Goal: Information Seeking & Learning: Learn about a topic

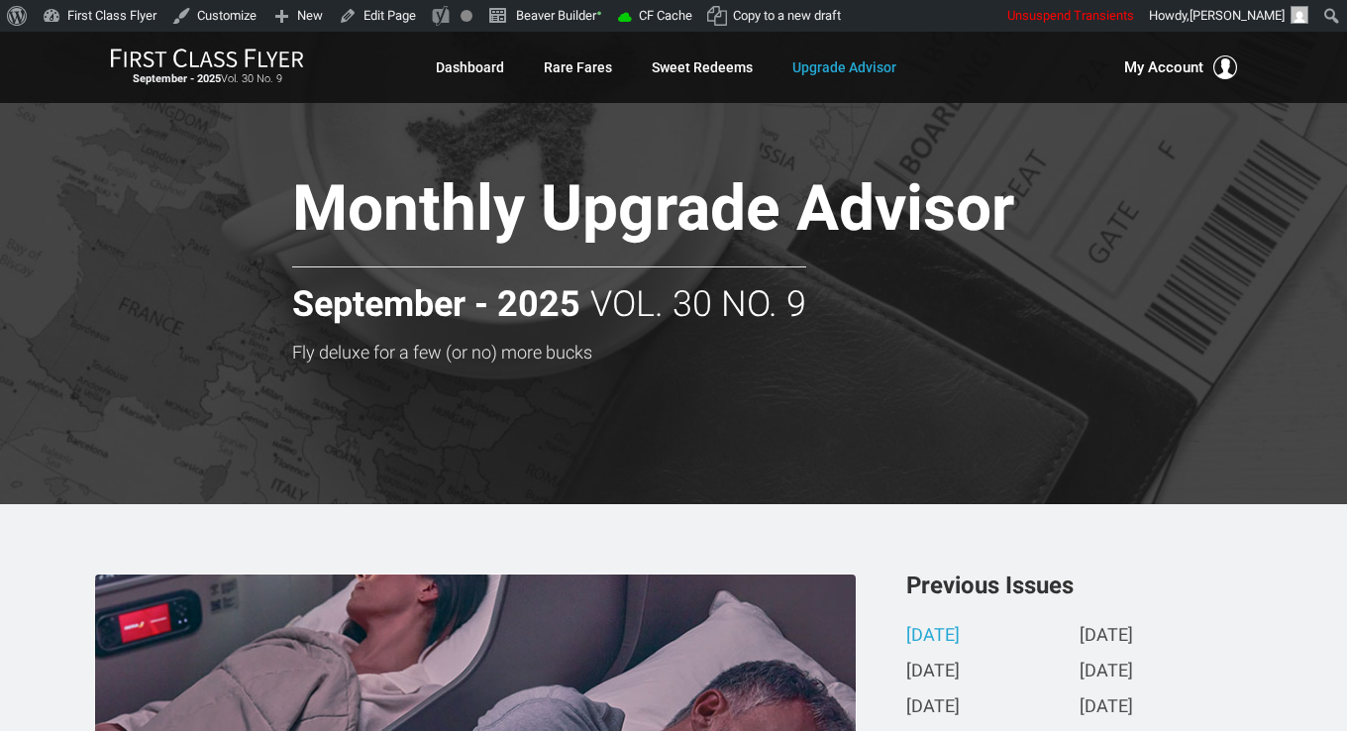
click at [369, 217] on h1 "Monthly Upgrade Advisor" at bounding box center [723, 212] width 862 height 76
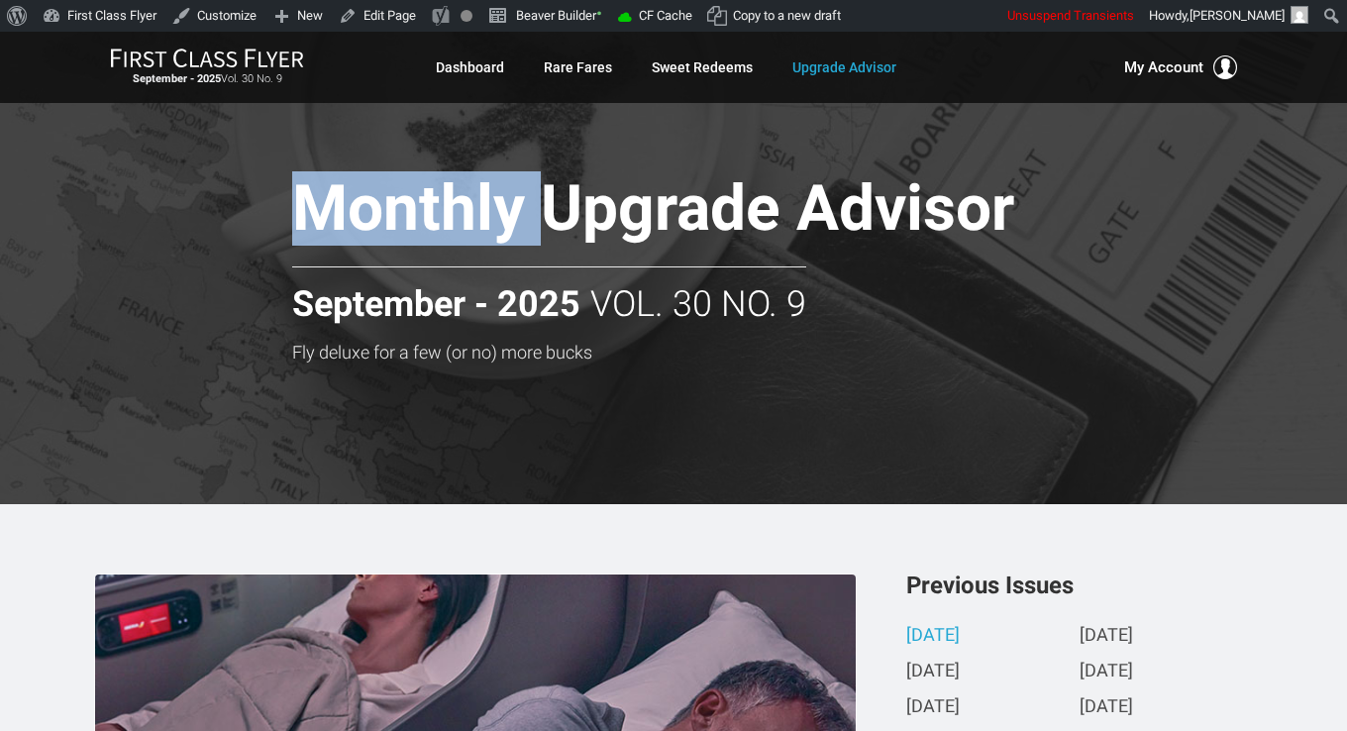
click at [369, 217] on h1 "Monthly Upgrade Advisor" at bounding box center [723, 212] width 862 height 76
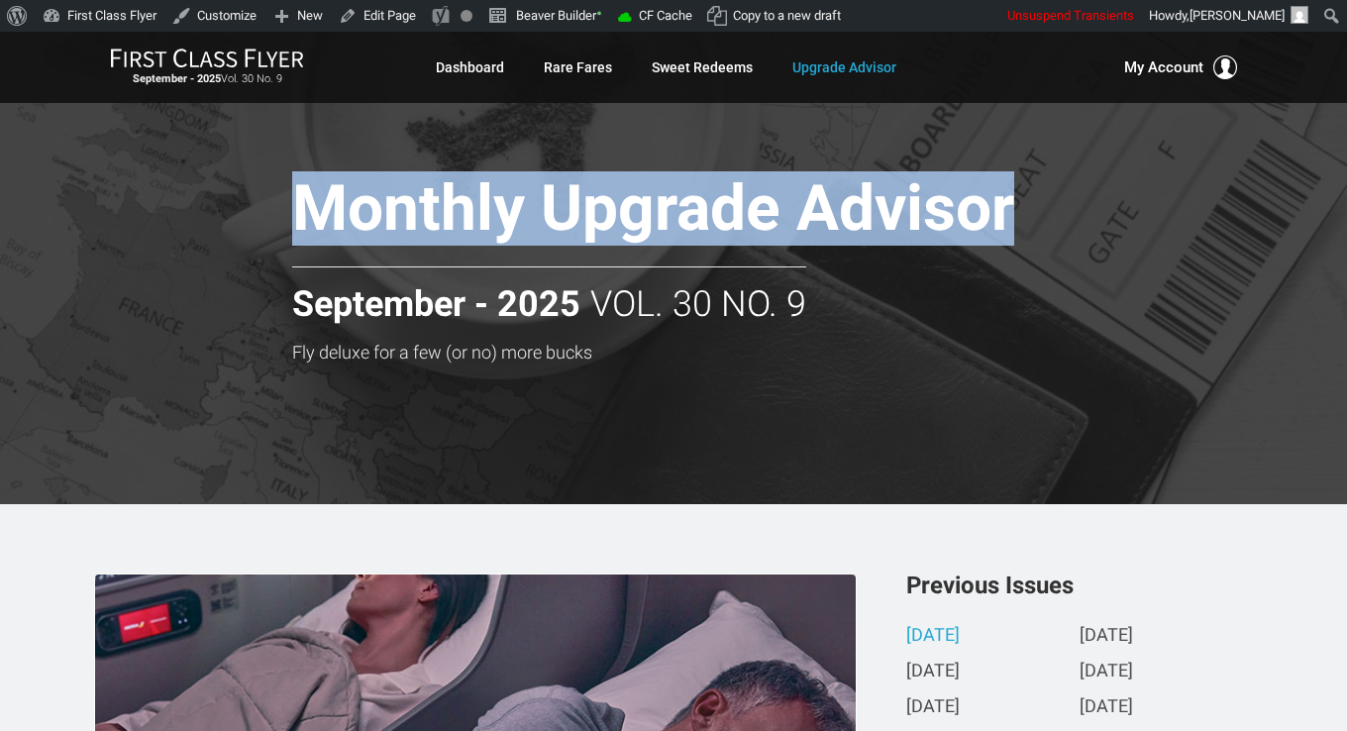
drag, startPoint x: 1035, startPoint y: 212, endPoint x: 299, endPoint y: 213, distance: 736.0
click at [299, 213] on h1 "Monthly Upgrade Advisor" at bounding box center [723, 212] width 862 height 76
drag, startPoint x: 299, startPoint y: 213, endPoint x: 446, endPoint y: 222, distance: 146.9
copy h1 "Monthly Upgrade Advisor"
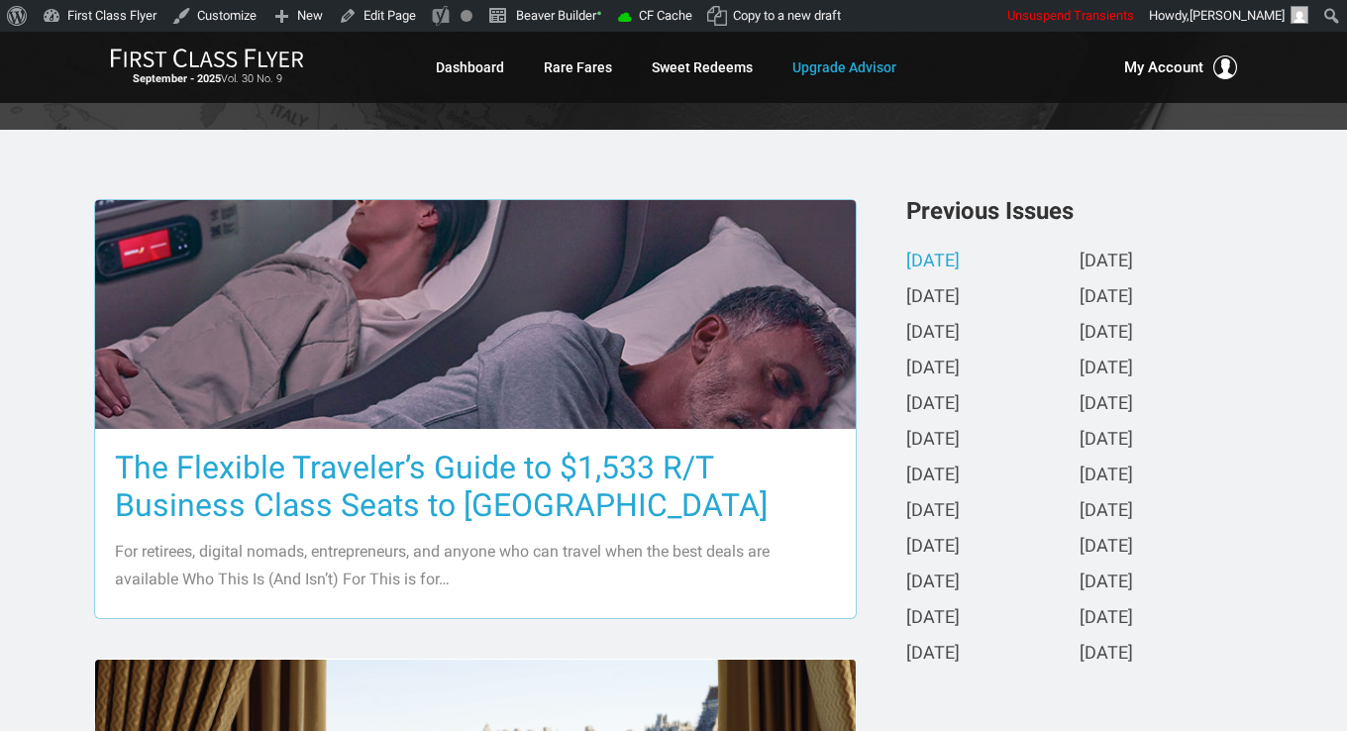
scroll to position [495, 0]
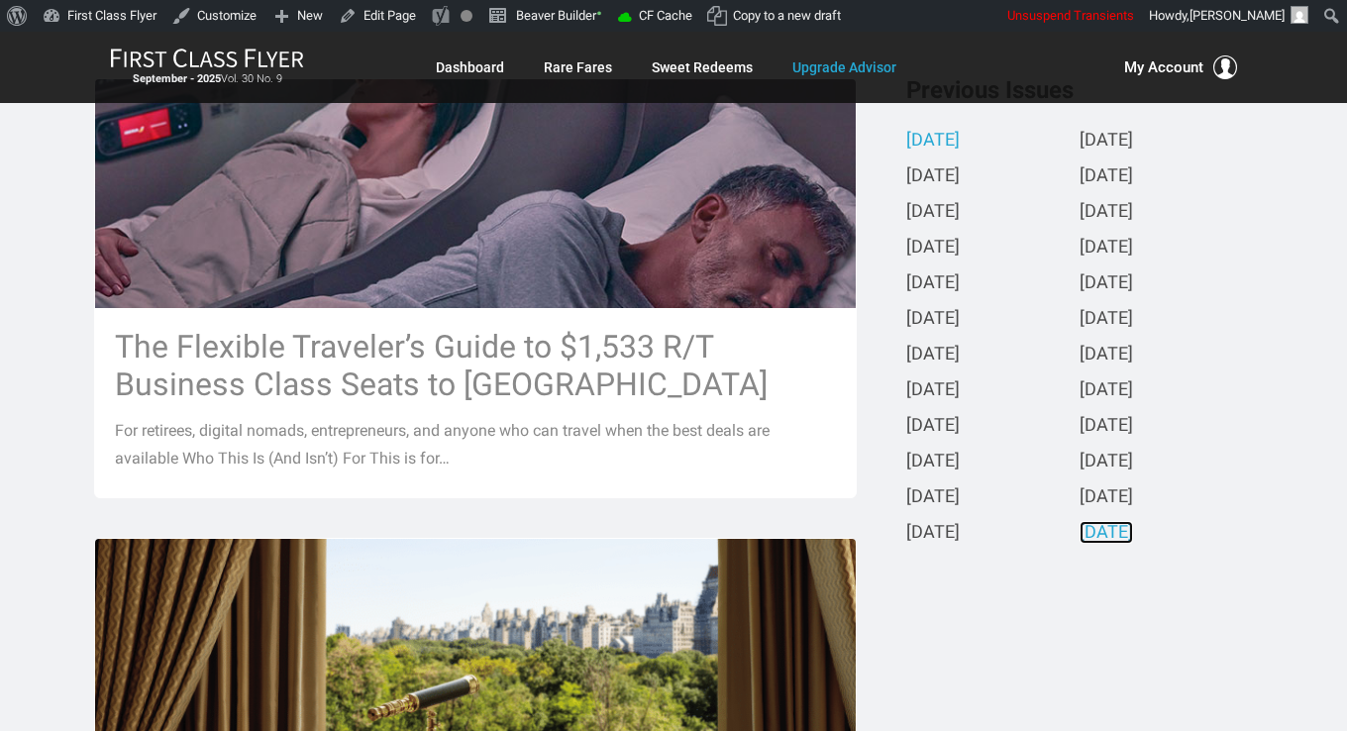
click at [1133, 542] on link "October 2023" at bounding box center [1106, 533] width 53 height 21
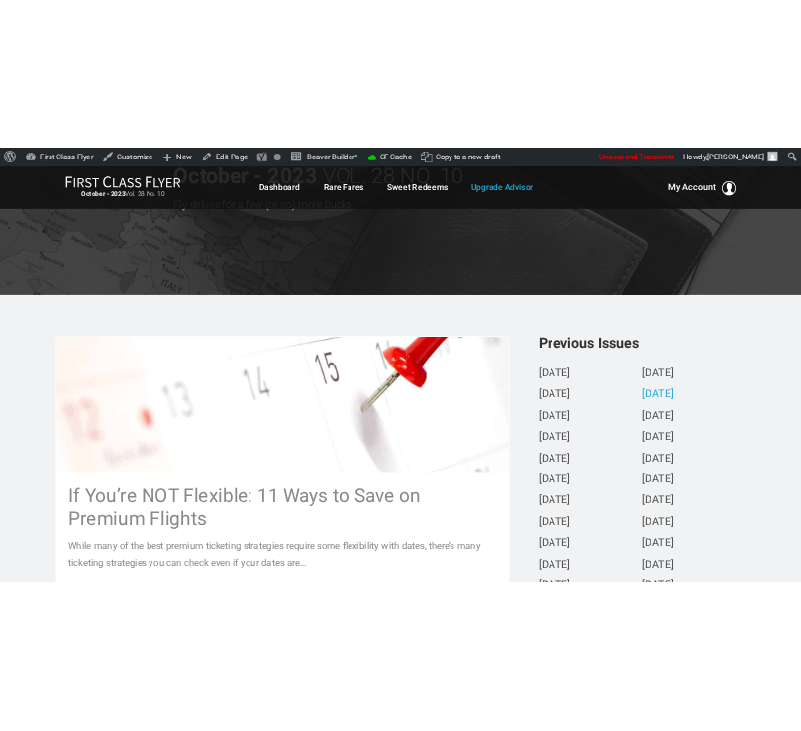
scroll to position [297, 0]
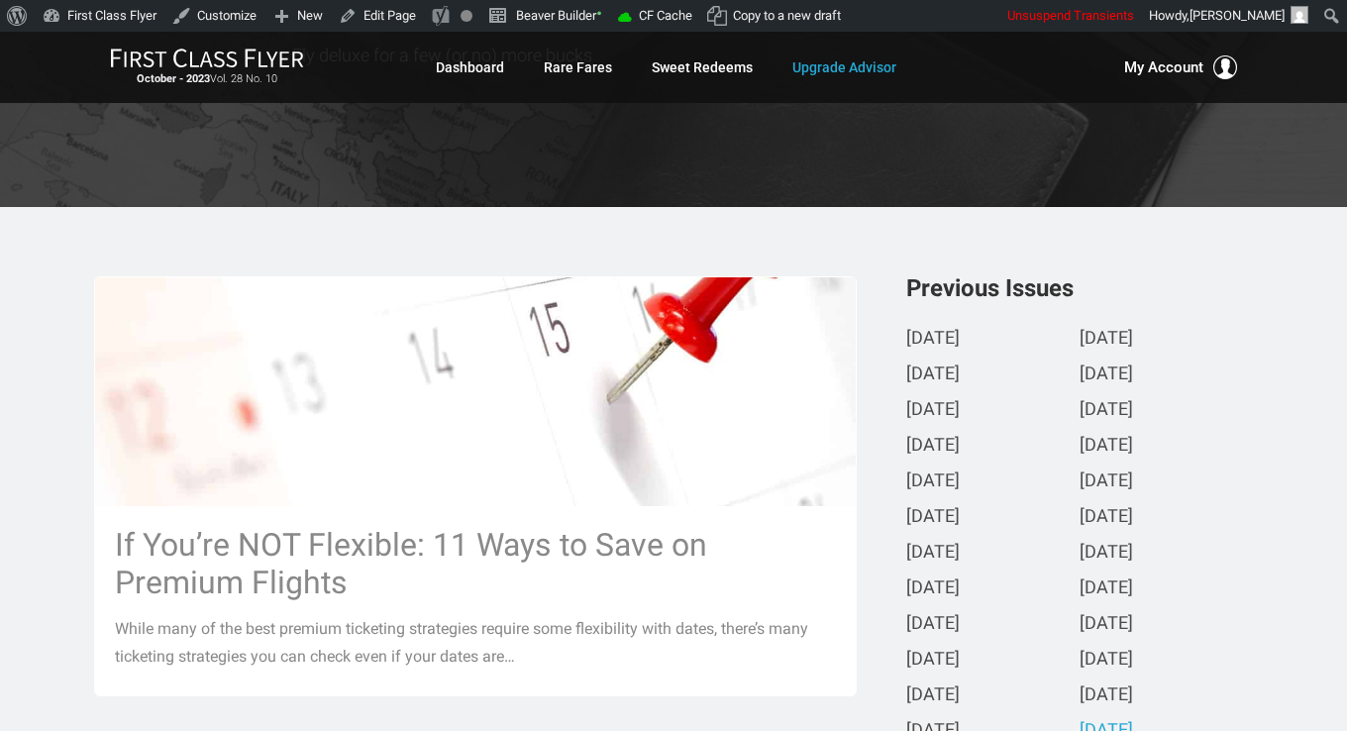
click at [1010, 294] on h3 "Previous Issues" at bounding box center [1079, 288] width 347 height 24
click at [1105, 307] on div "Previous Issues September 2025 August 2025 July 2025 June 2025 May 2025 April 2…" at bounding box center [1079, 513] width 347 height 475
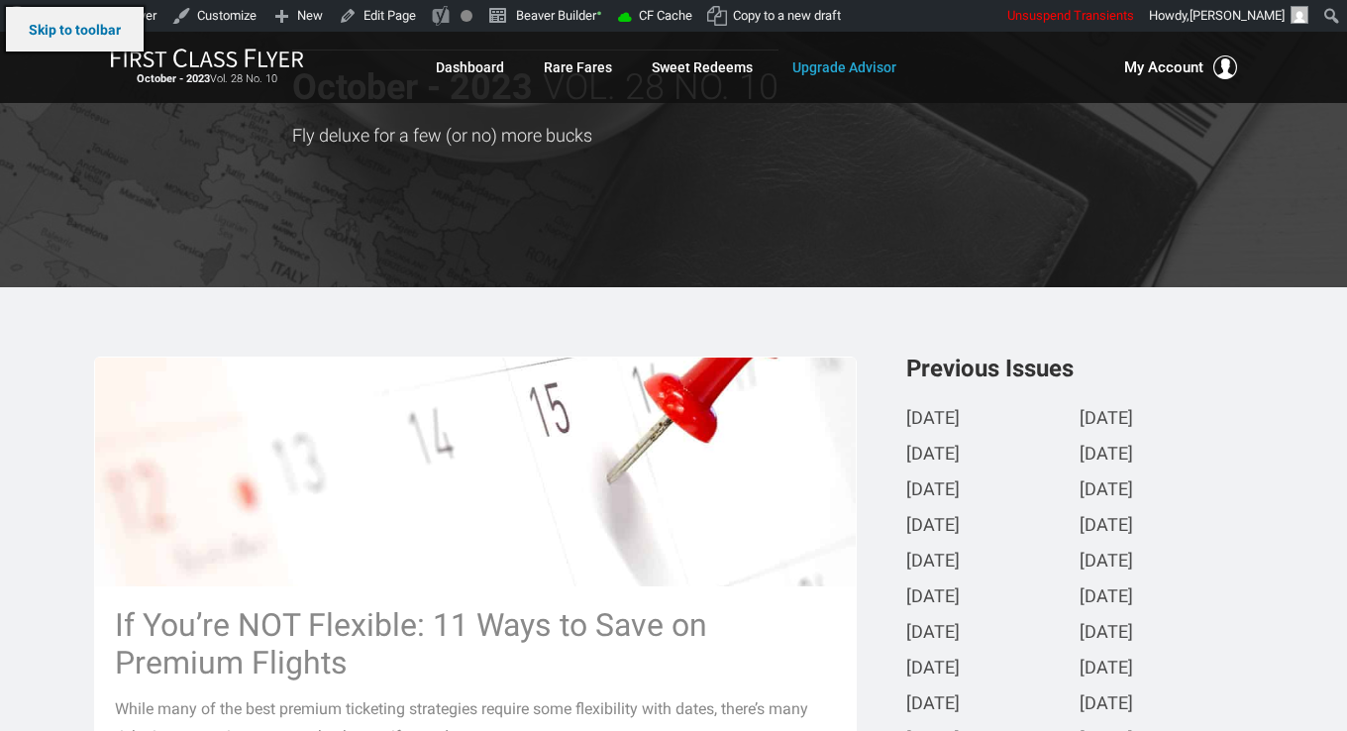
scroll to position [0, 0]
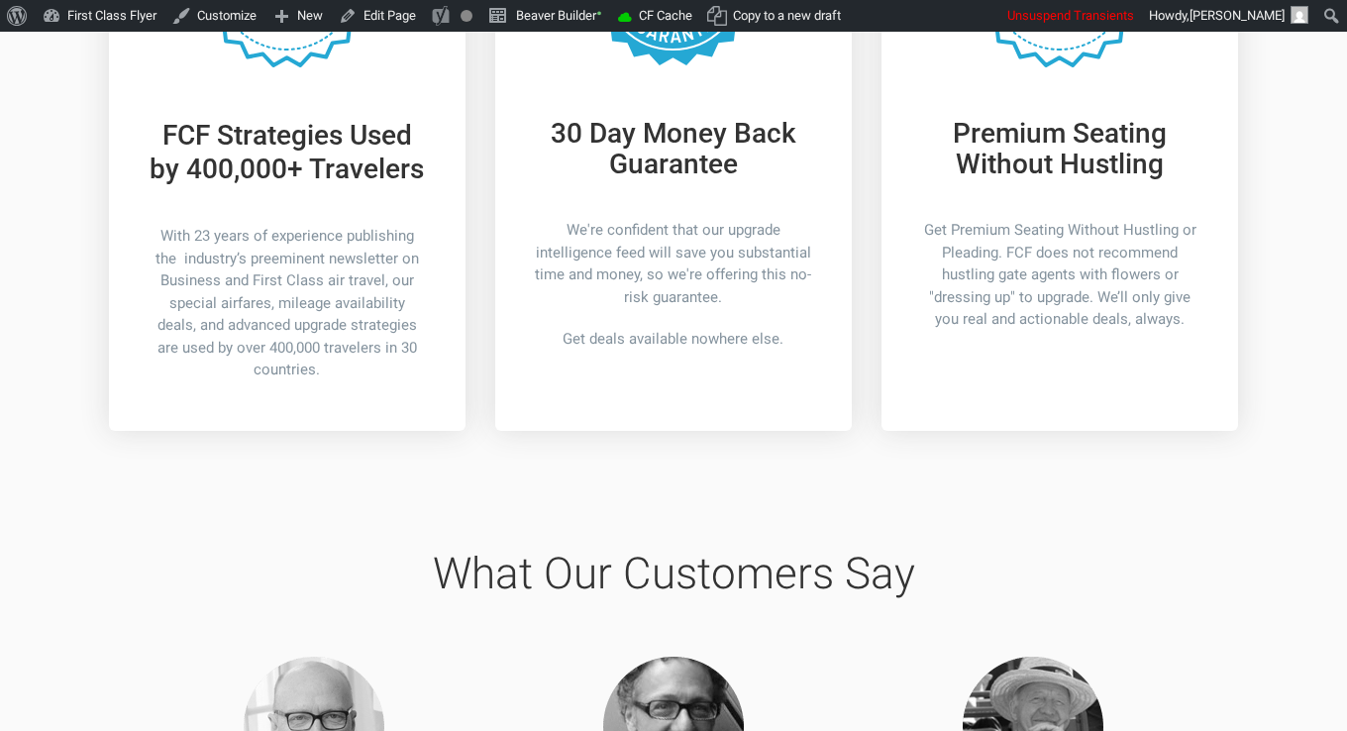
scroll to position [1783, 0]
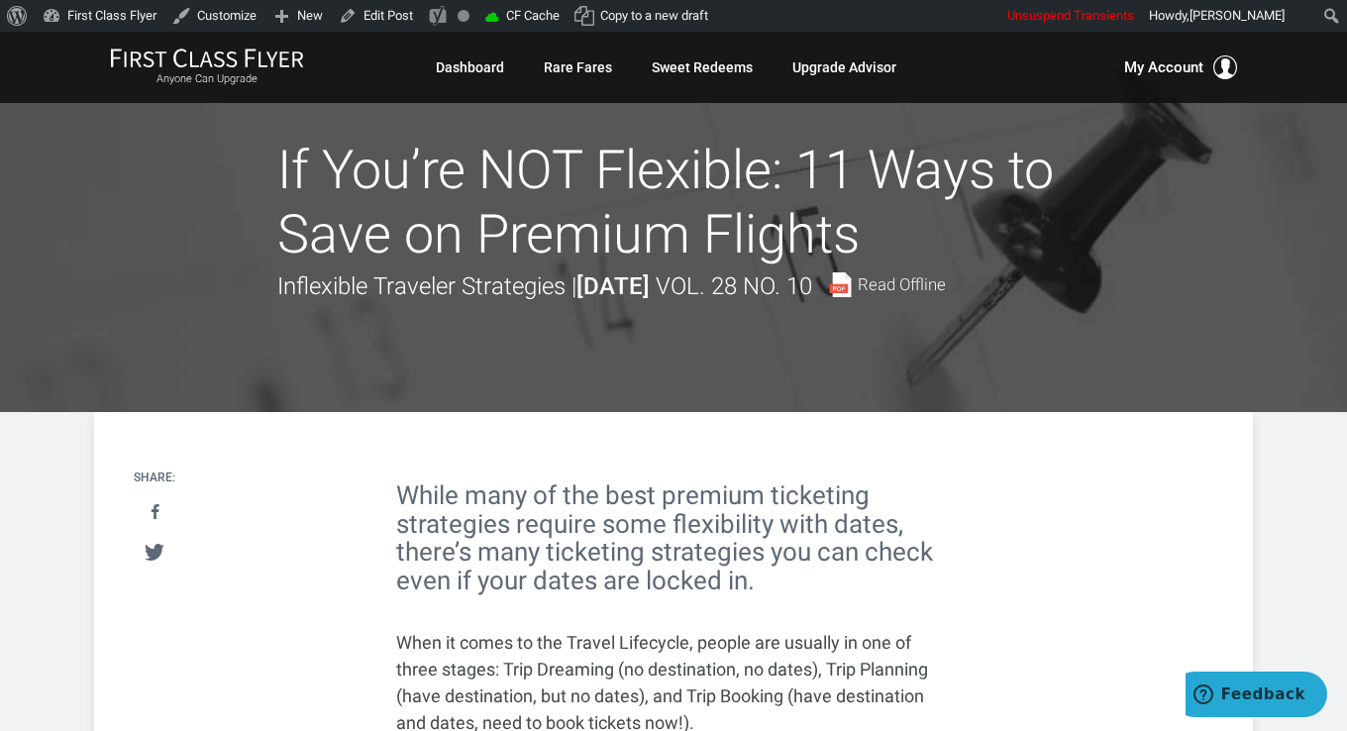
click at [322, 196] on h1 "If You’re NOT Flexible: 11 Ways to Save on Premium Flights" at bounding box center [673, 203] width 792 height 129
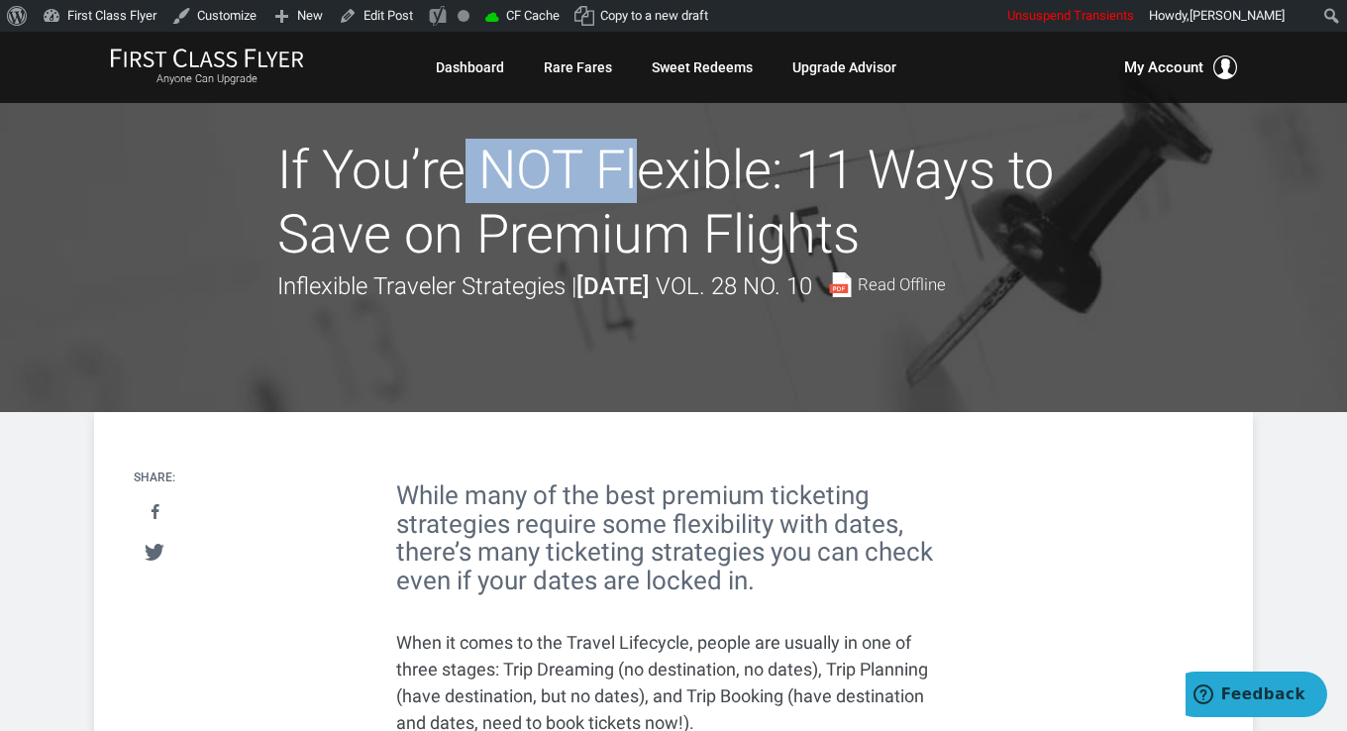
click at [322, 196] on h1 "If You’re NOT Flexible: 11 Ways to Save on Premium Flights" at bounding box center [673, 203] width 792 height 129
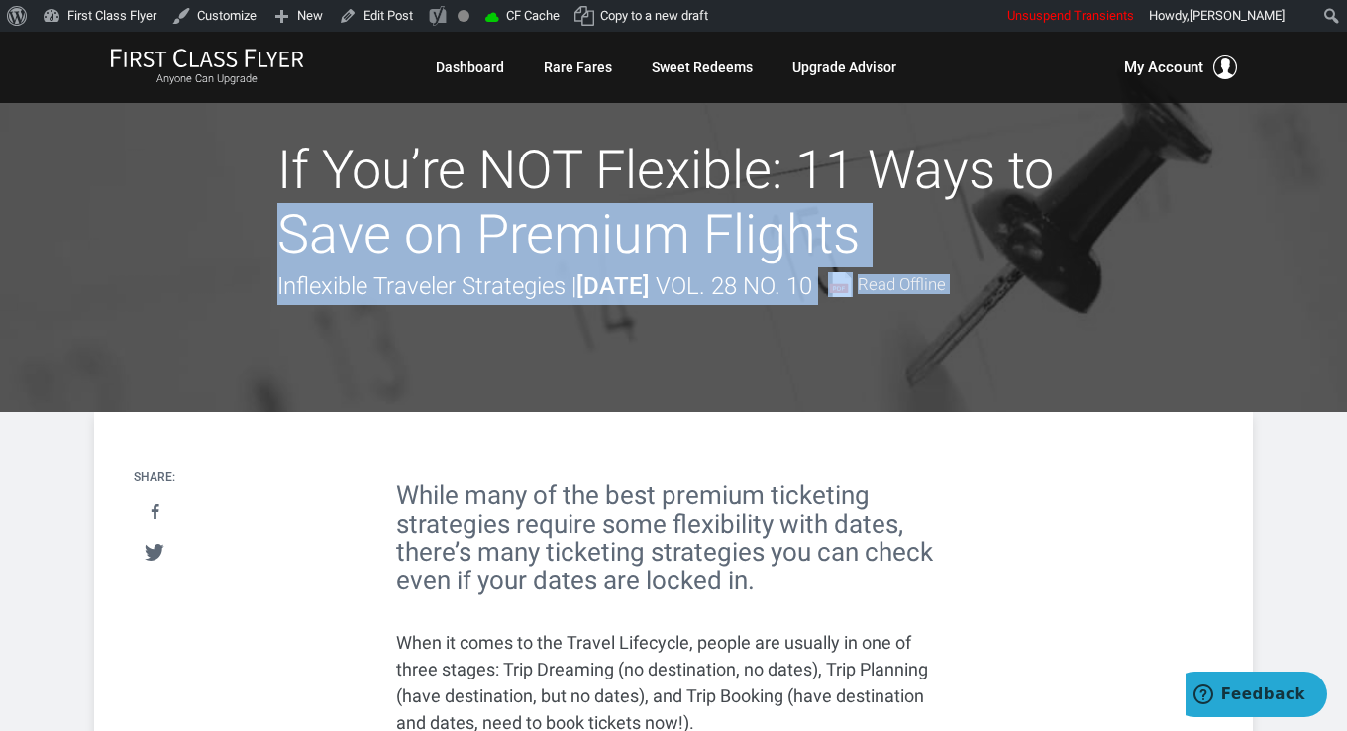
drag, startPoint x: 262, startPoint y: 180, endPoint x: 922, endPoint y: 185, distance: 660.8
click at [922, 185] on header "If You’re NOT Flexible: 11 Ways to Save on Premium Flights Inflexible Traveler …" at bounding box center [673, 222] width 1347 height 380
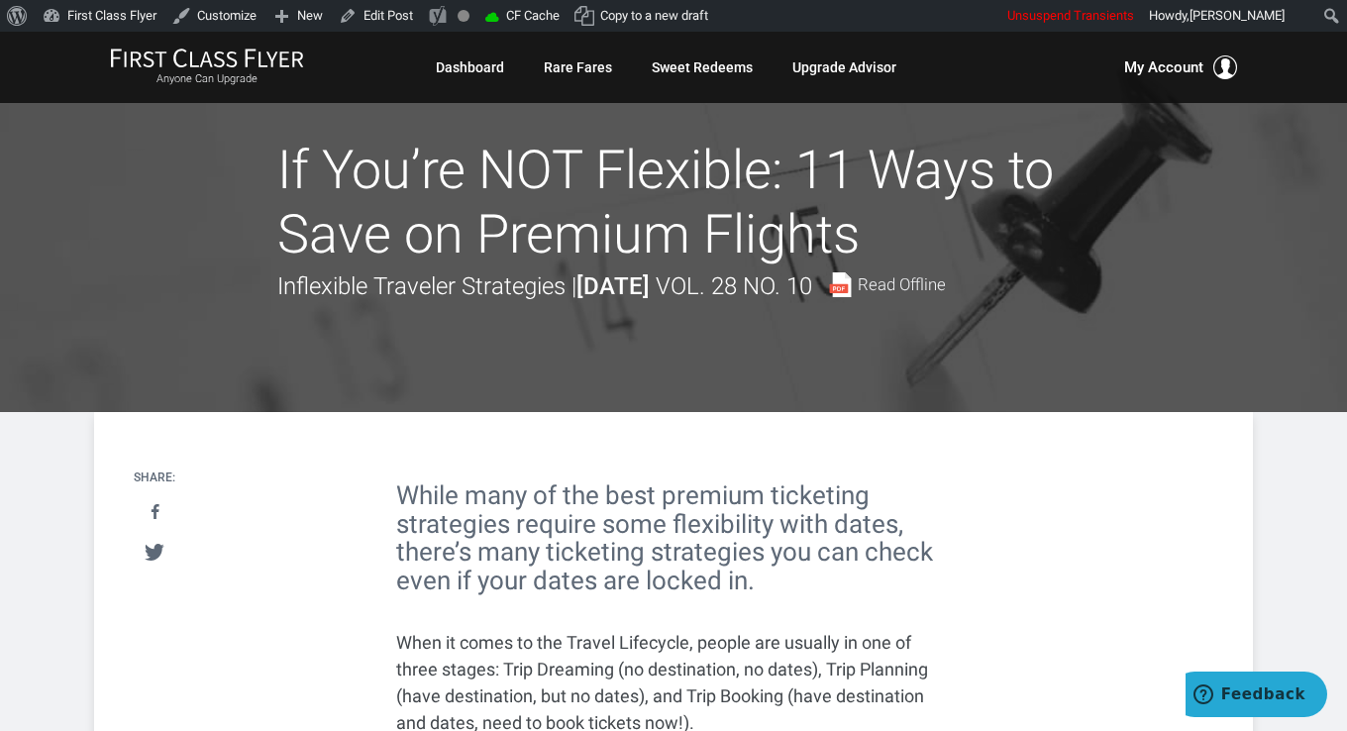
click at [290, 159] on h1 "If You’re NOT Flexible: 11 Ways to Save on Premium Flights" at bounding box center [673, 203] width 792 height 129
click at [840, 231] on h1 "If You’re NOT Flexible: 11 Ways to Save on Premium Flights" at bounding box center [673, 203] width 792 height 129
copy h1 "If You’re NOT Flexible: 11 Ways to Save on Premium Flights"
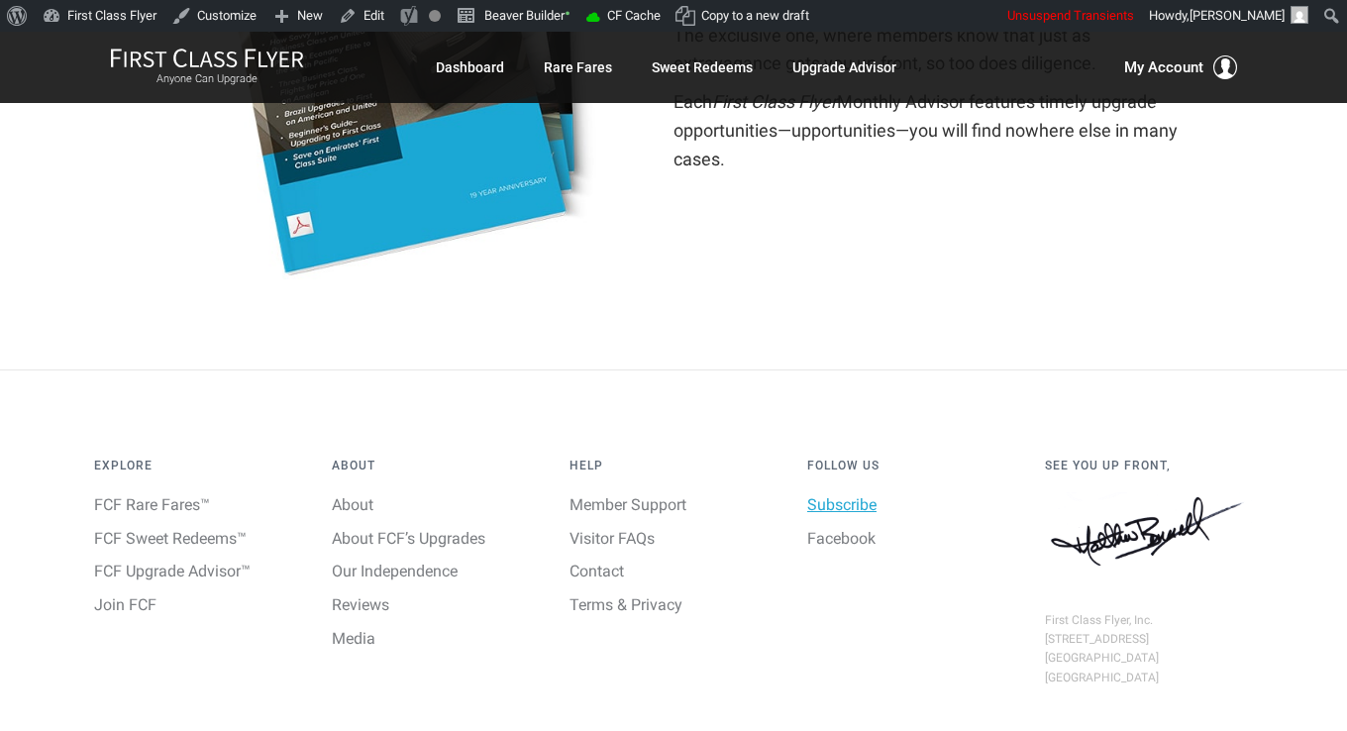
scroll to position [419, 0]
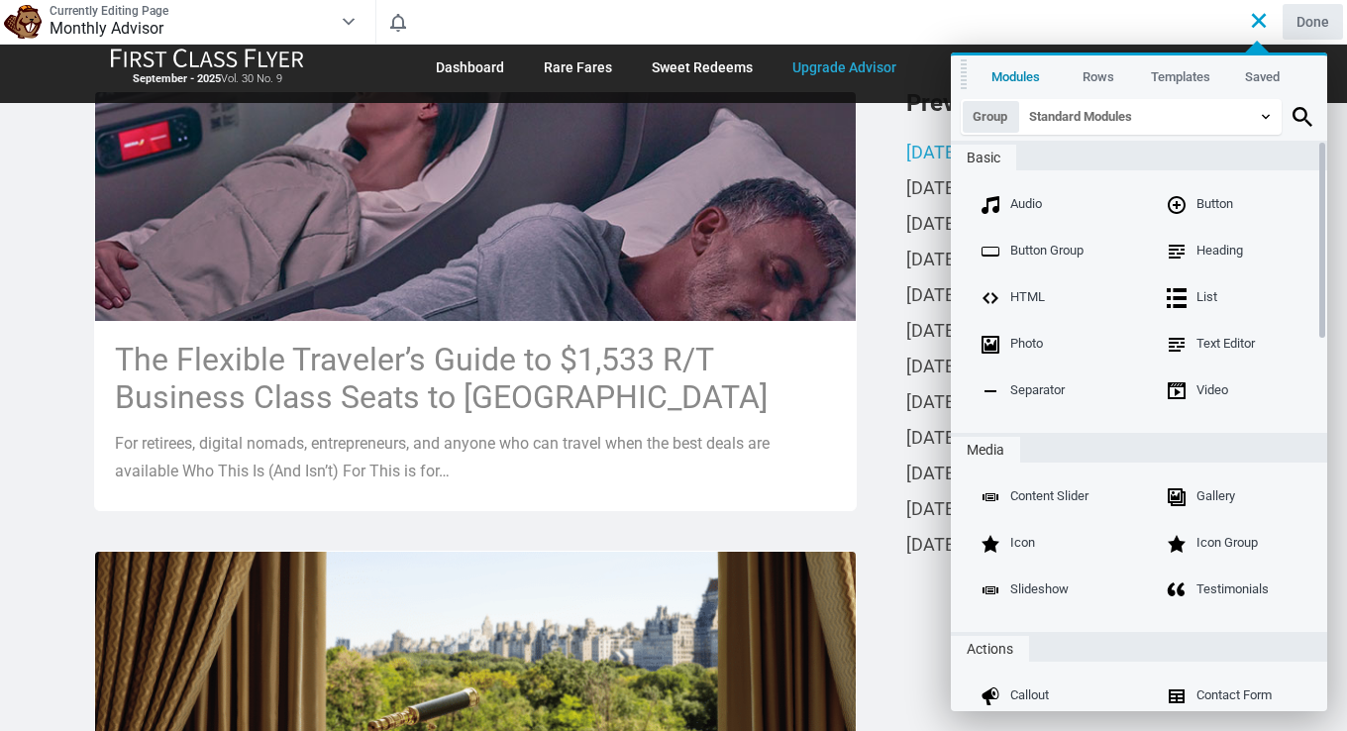
click at [886, 380] on div "Previous Issues September 2025 August 2025 July 2025 June 2025 May 2025 April 2…" at bounding box center [1070, 328] width 396 height 475
click at [921, 208] on div "[DATE]" at bounding box center [992, 192] width 173 height 36
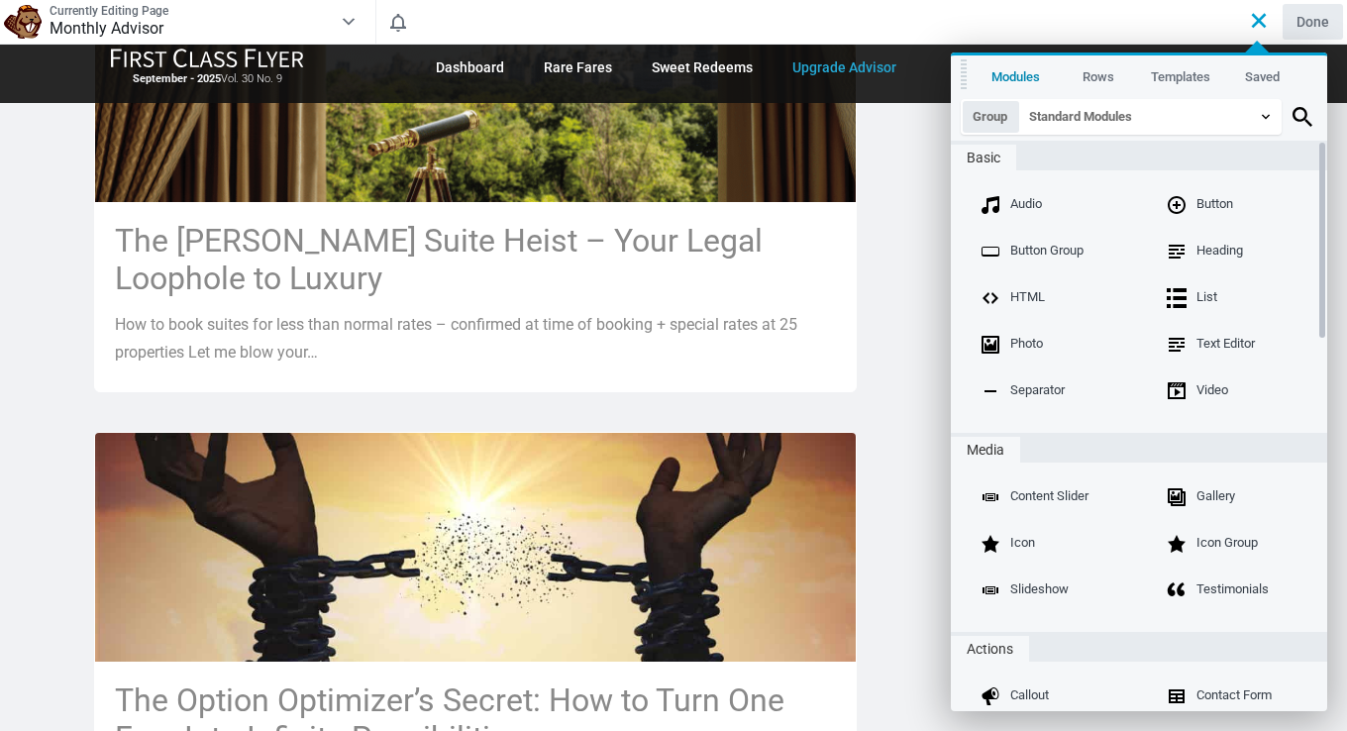
scroll to position [1090, 0]
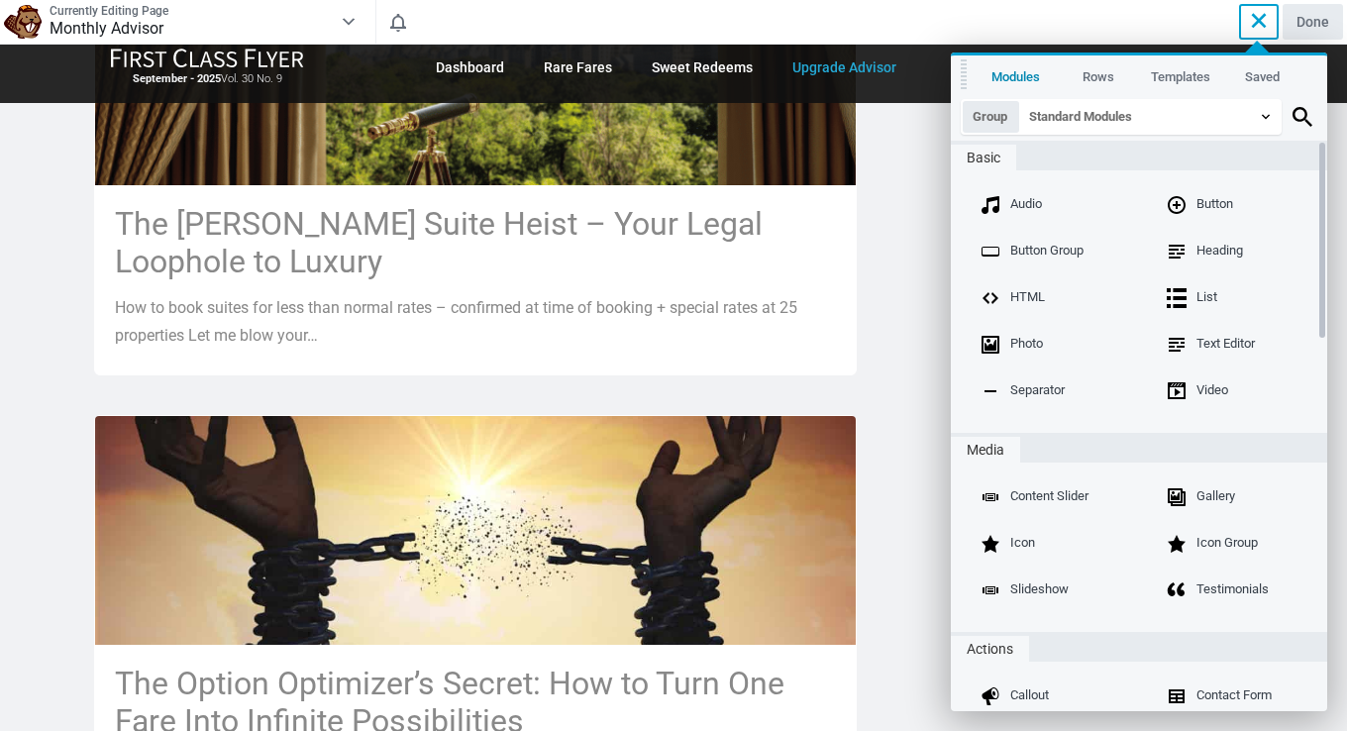
click at [1255, 16] on icon at bounding box center [1259, 21] width 26 height 26
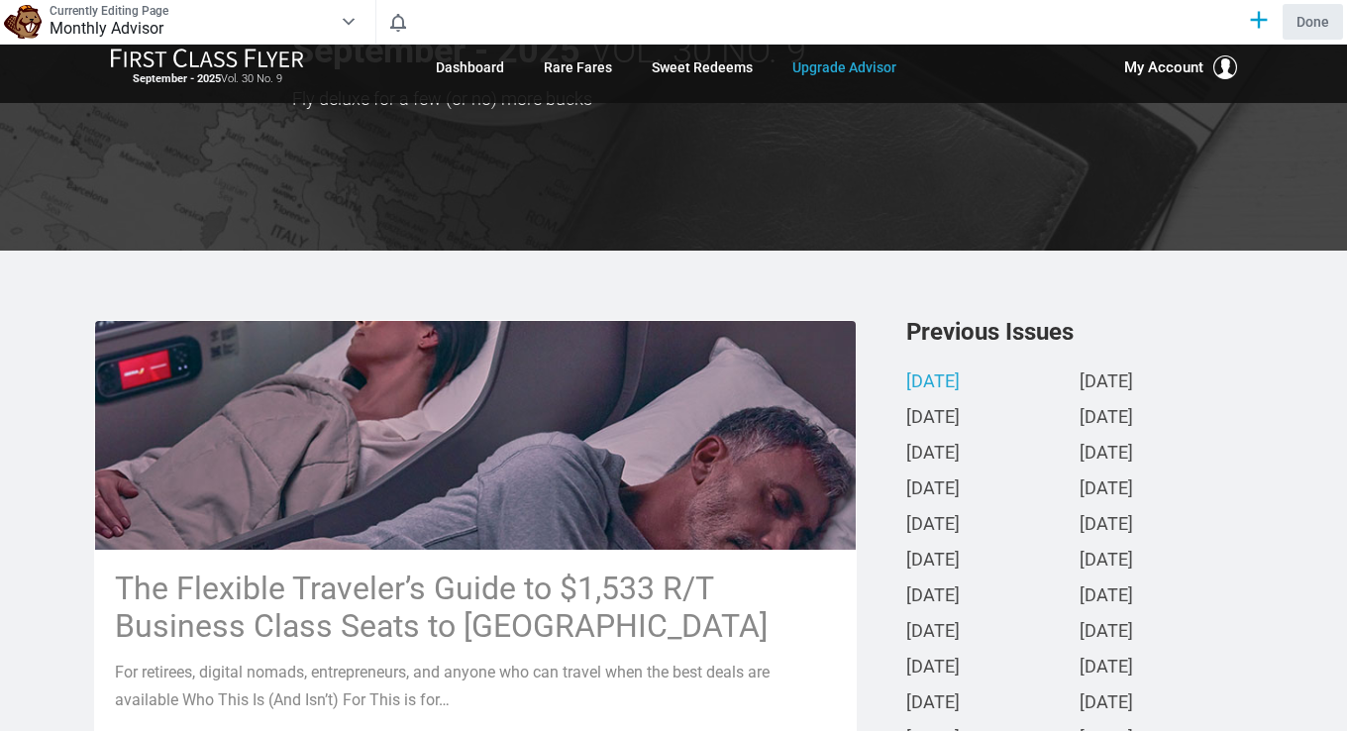
scroll to position [198, 0]
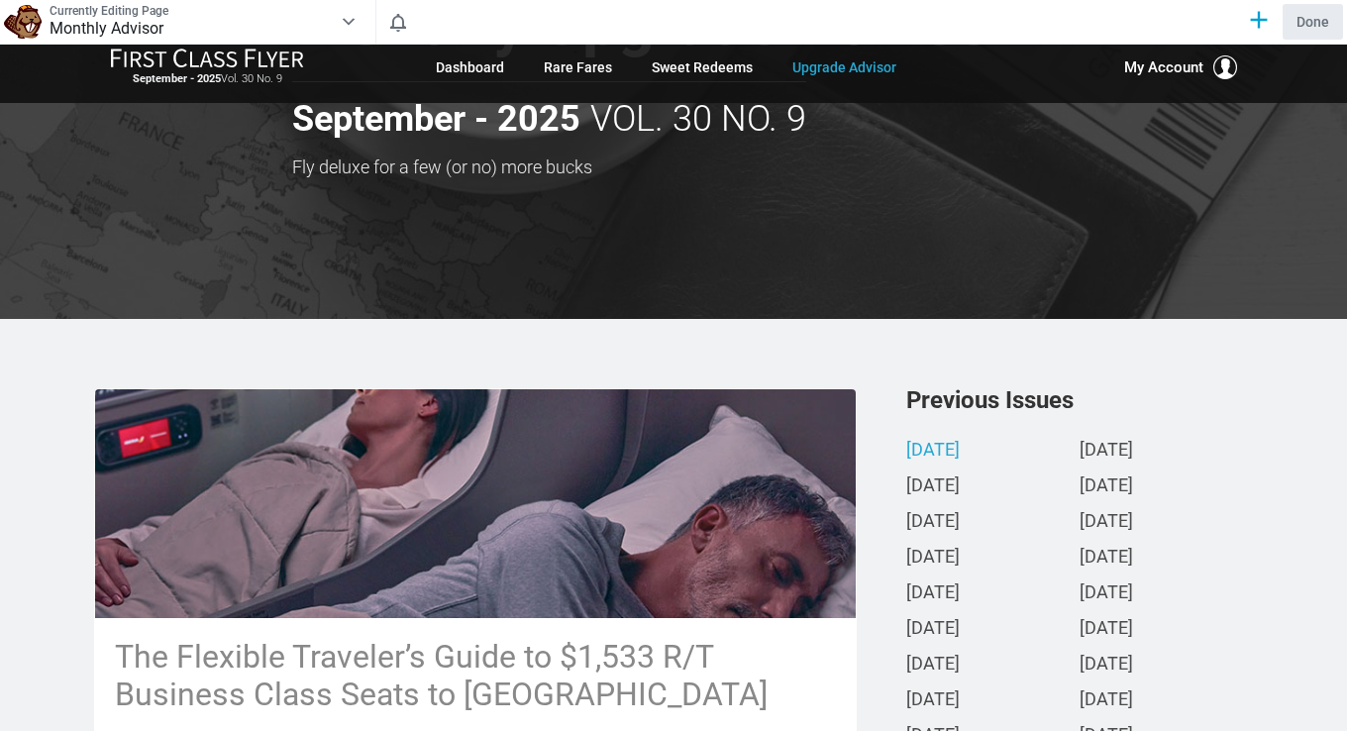
click at [1106, 407] on h3 "Previous Issues" at bounding box center [1079, 400] width 347 height 24
click at [348, 21] on icon at bounding box center [349, 22] width 18 height 30
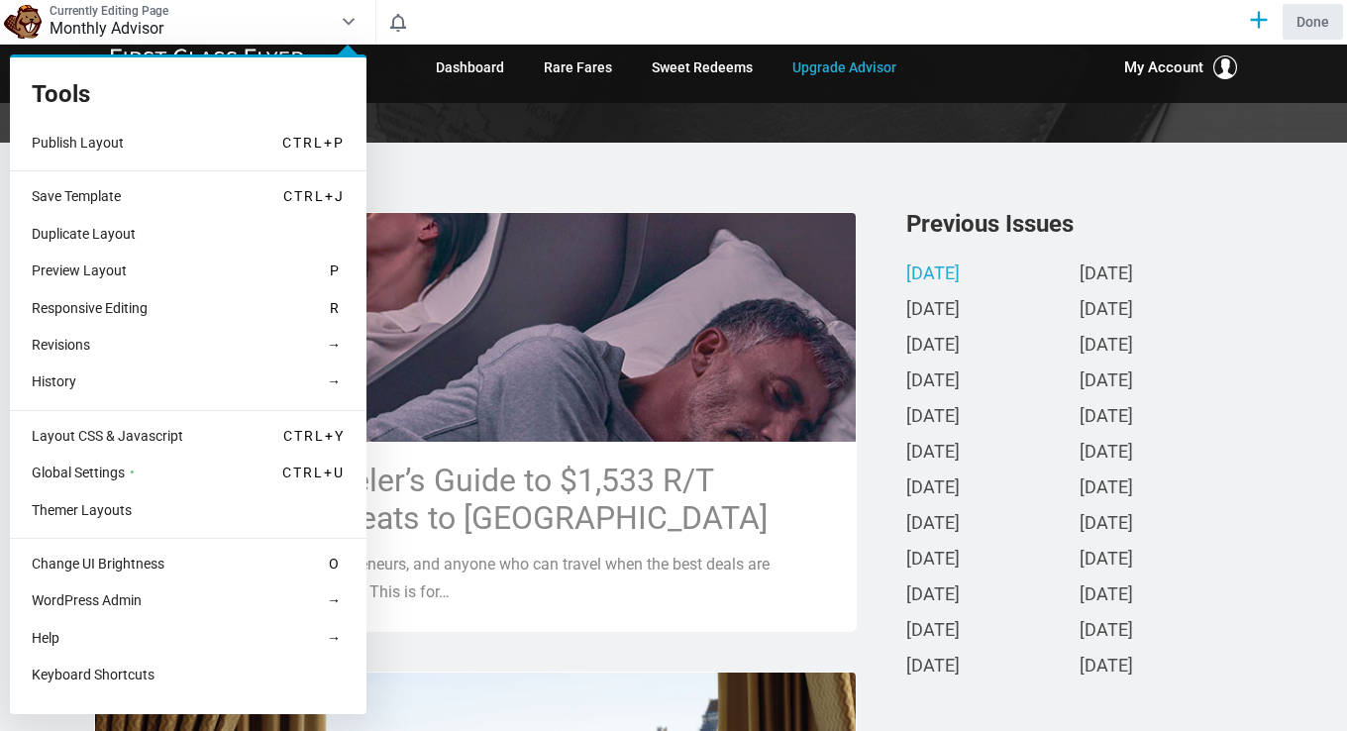
scroll to position [396, 0]
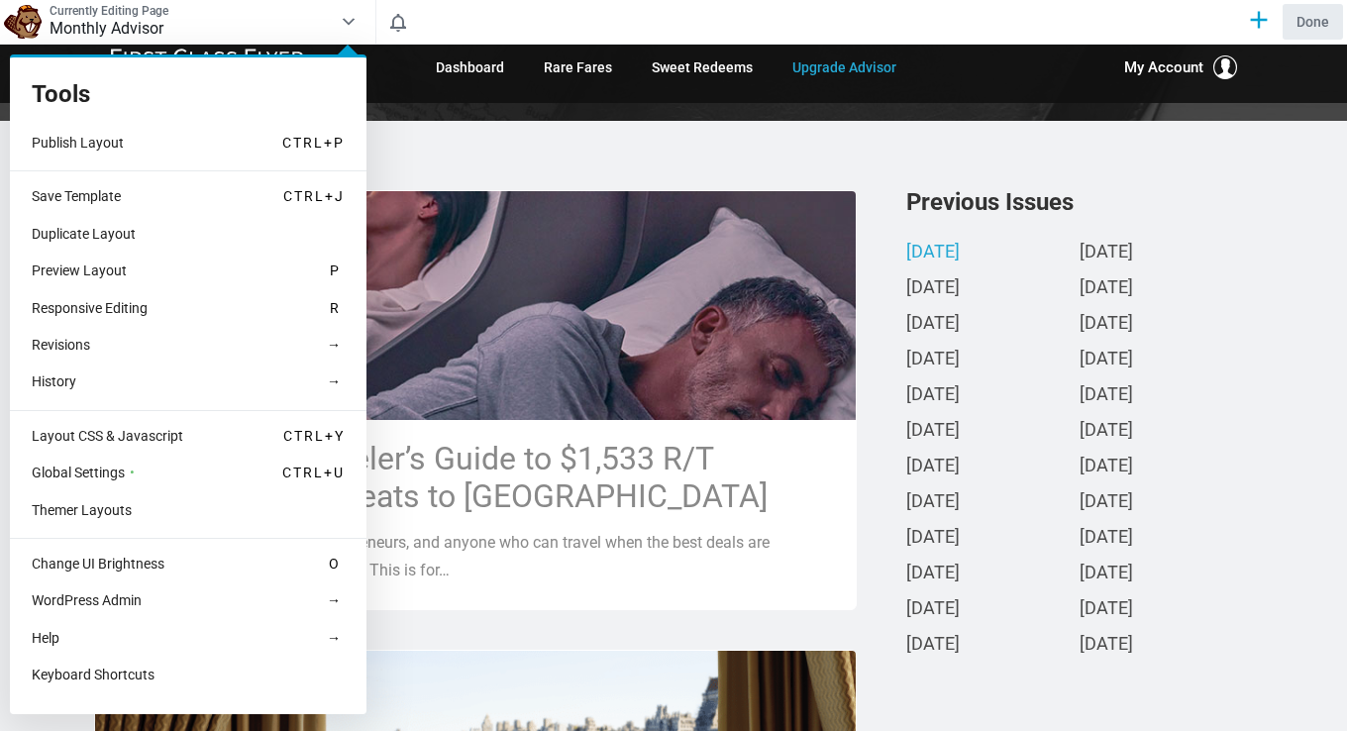
click at [1224, 172] on div at bounding box center [673, 365] width 1347 height 731
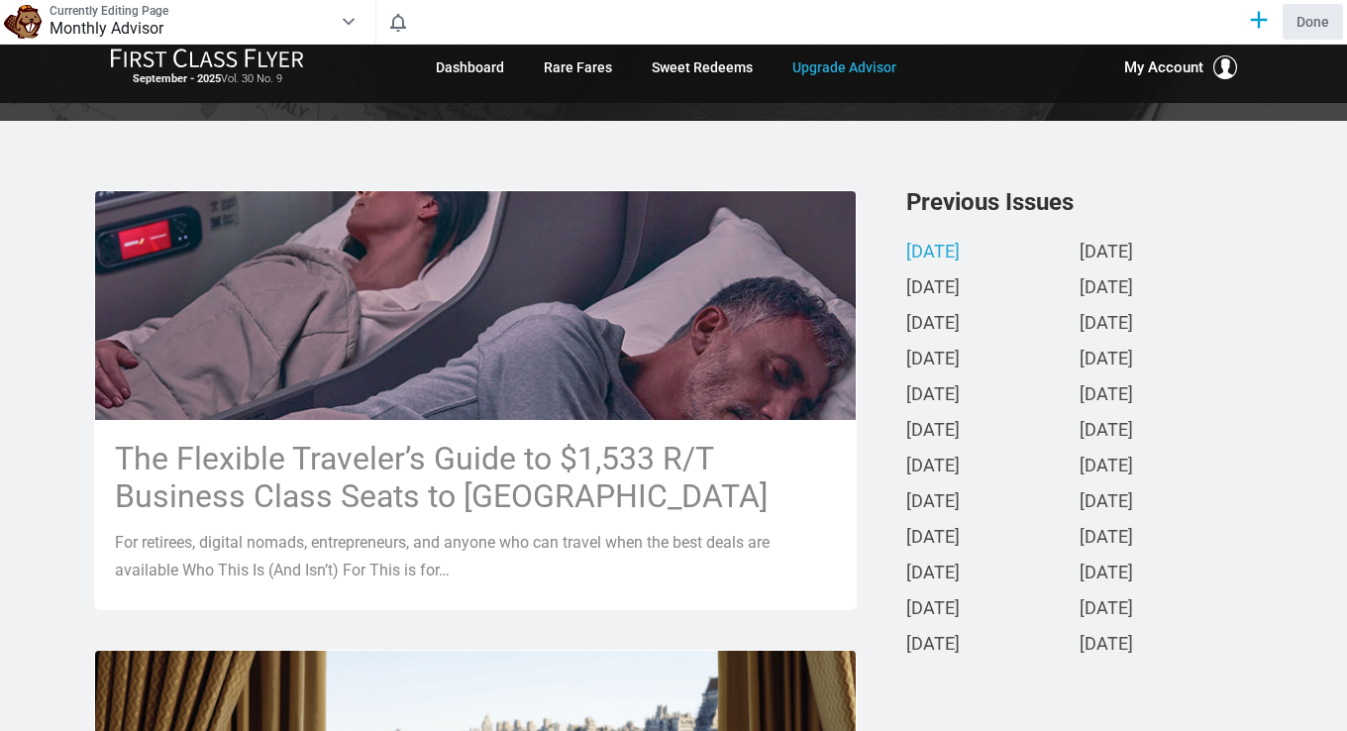
click at [1099, 201] on h3 "Previous Issues" at bounding box center [1079, 202] width 347 height 24
click at [1264, 20] on icon at bounding box center [1259, 20] width 17 height 17
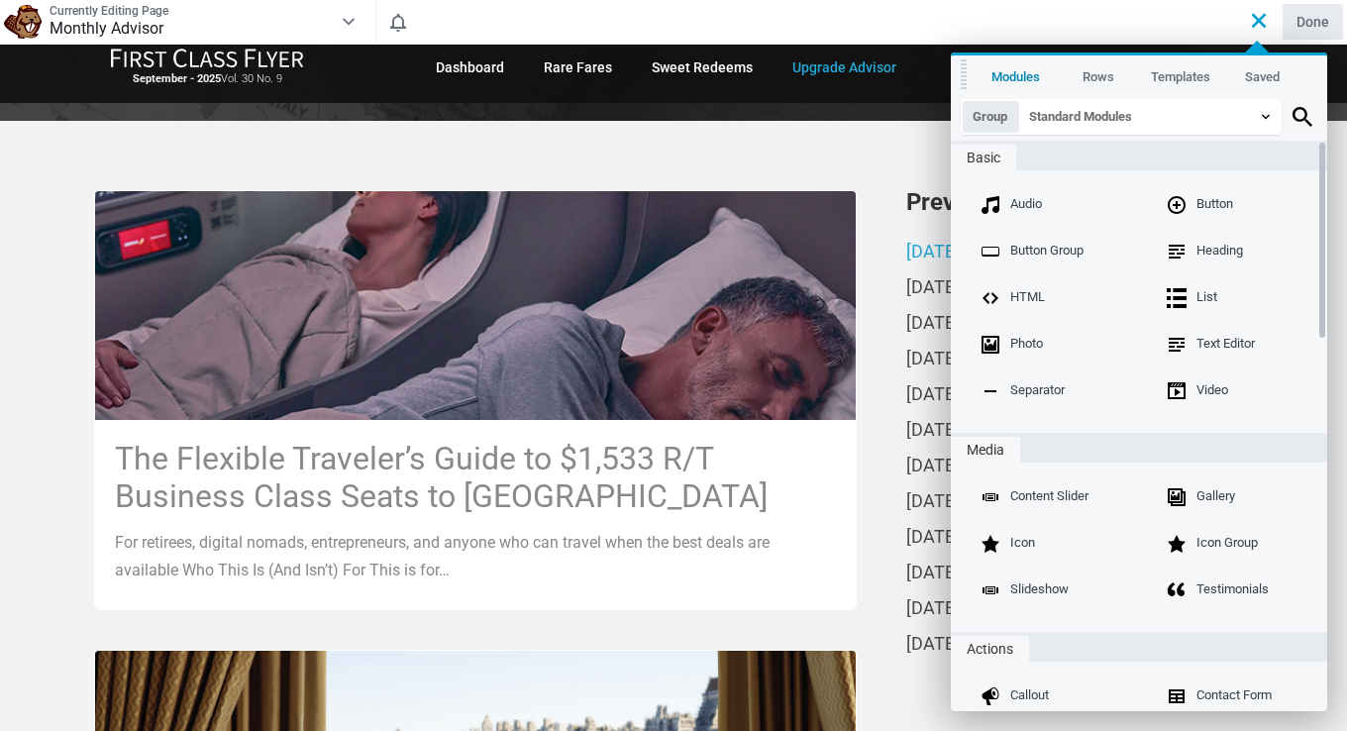
click at [1084, 76] on button "Rows" at bounding box center [1098, 77] width 82 height 36
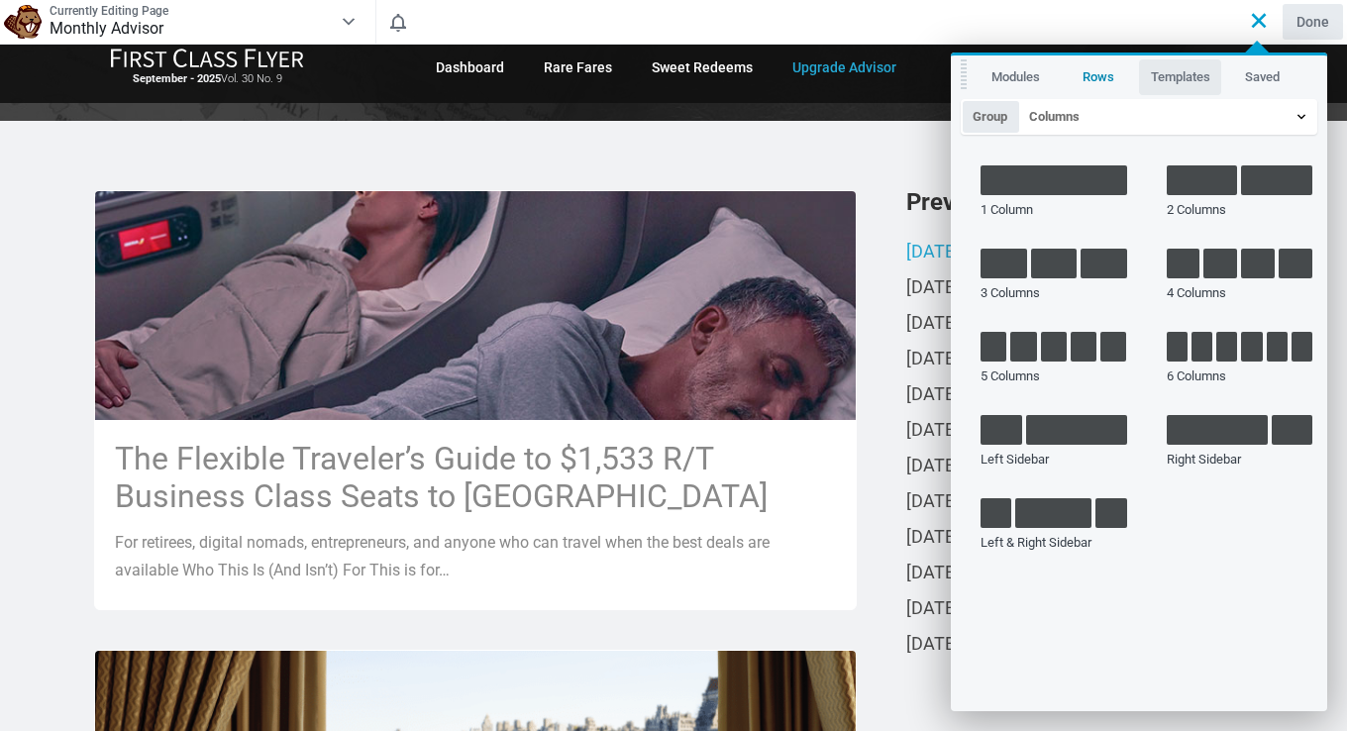
click at [1160, 86] on button "Templates" at bounding box center [1180, 77] width 82 height 36
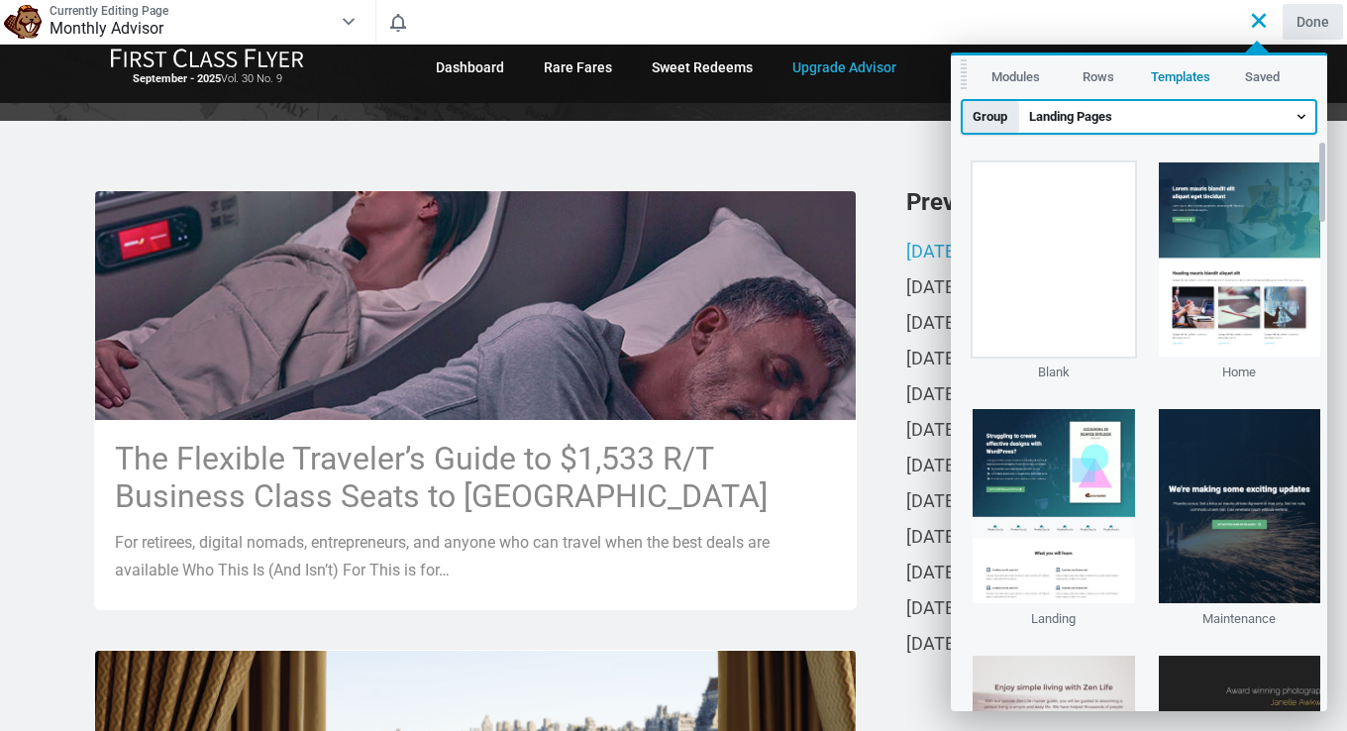
click at [1075, 119] on span "Landing Pages" at bounding box center [1167, 117] width 296 height 32
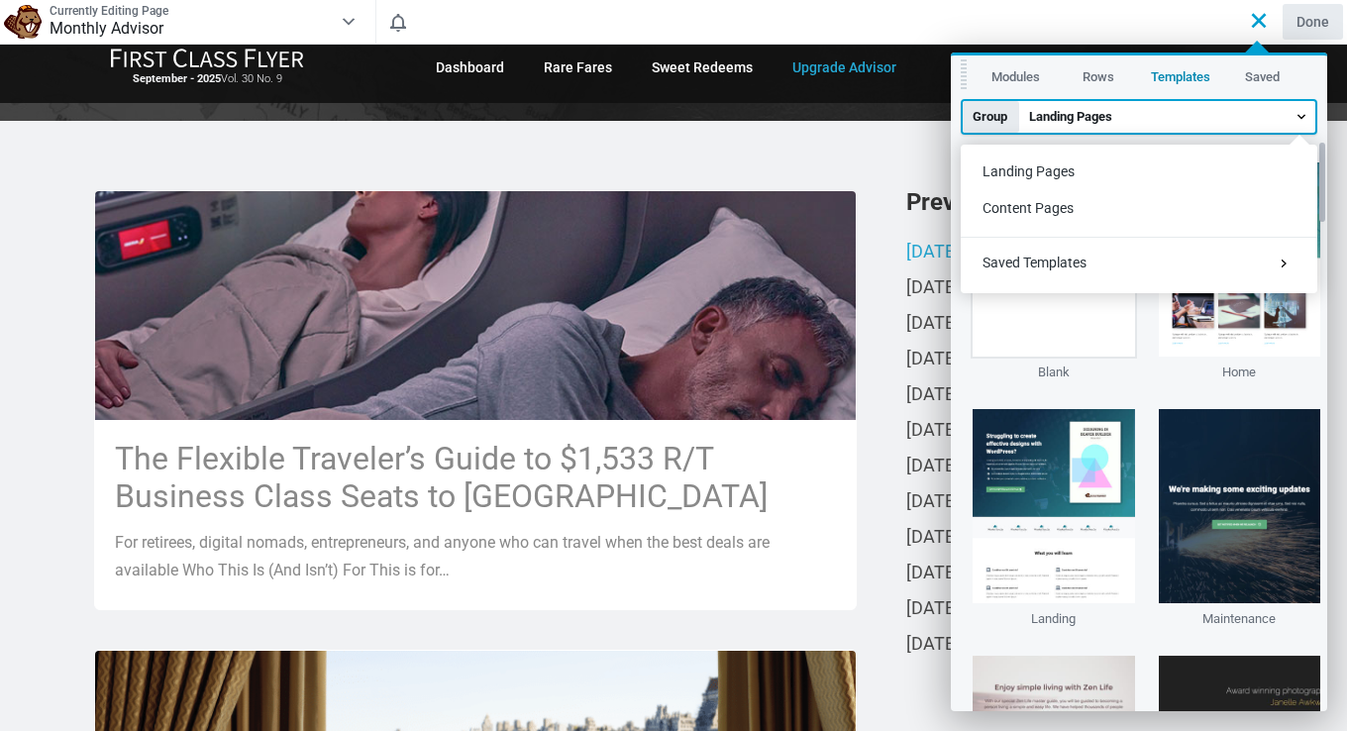
click at [1006, 121] on span "Group" at bounding box center [991, 117] width 56 height 32
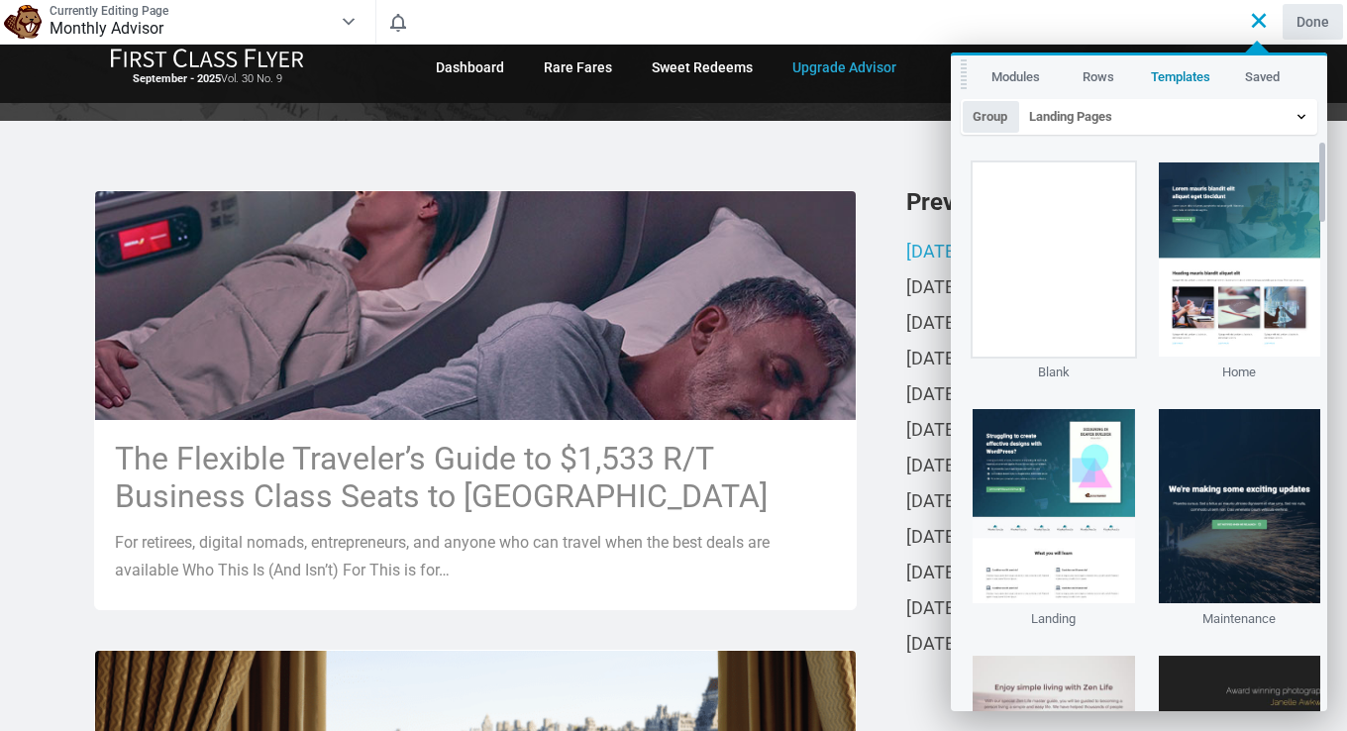
click at [1008, 70] on button "Modules" at bounding box center [1016, 77] width 82 height 36
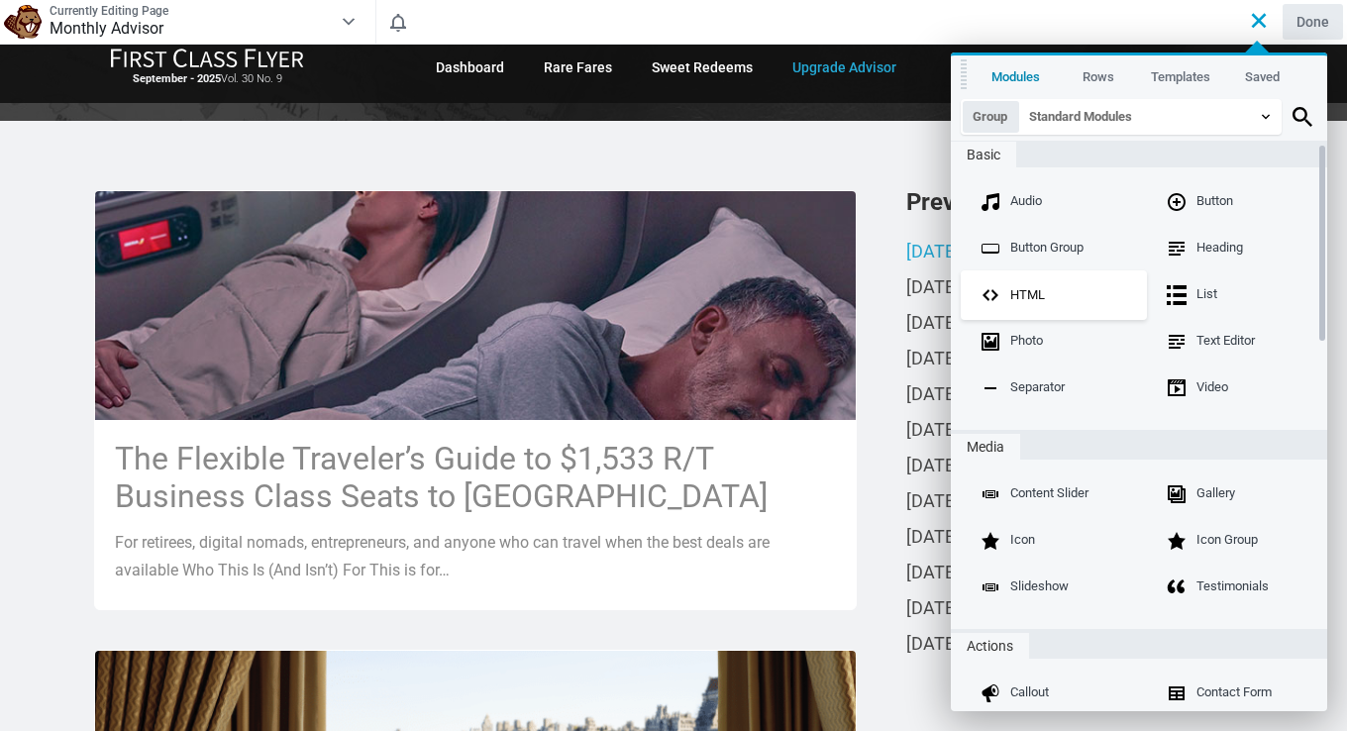
scroll to position [0, 0]
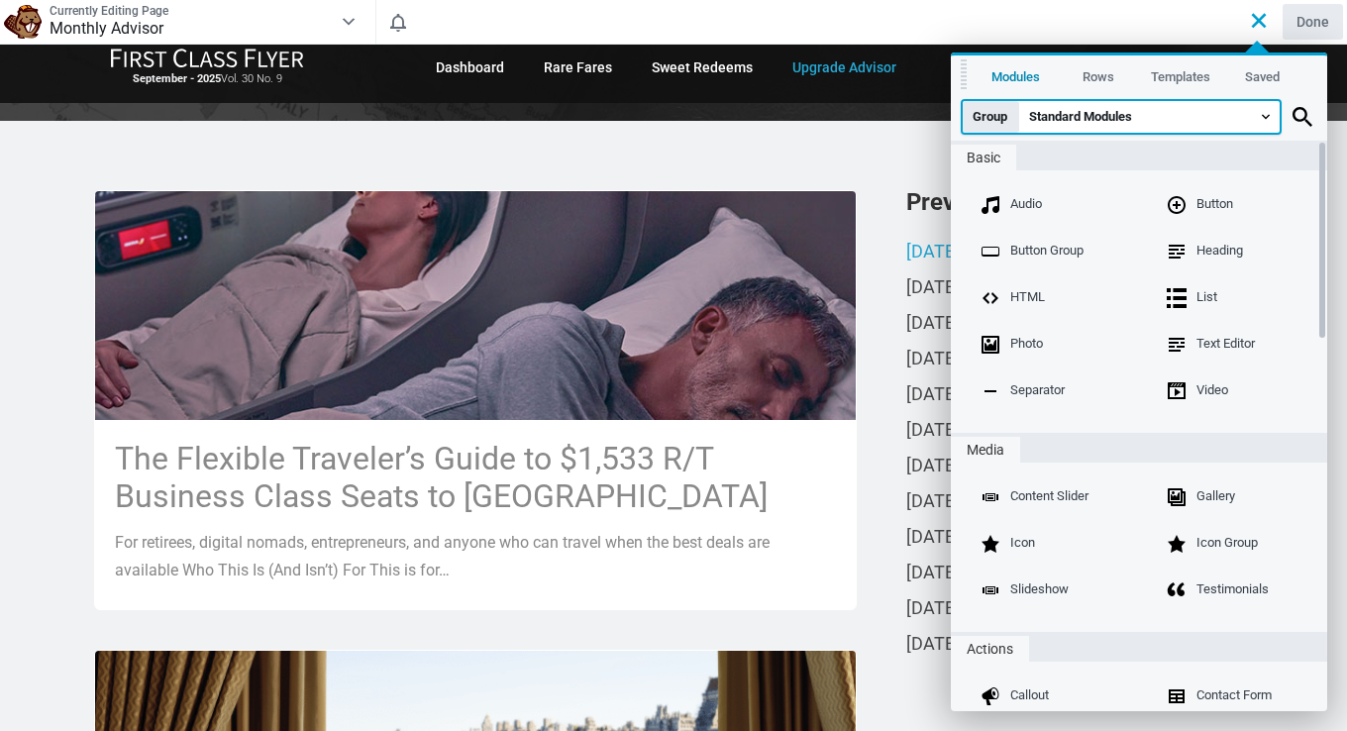
click at [1094, 115] on span "Standard Modules" at bounding box center [1149, 117] width 261 height 32
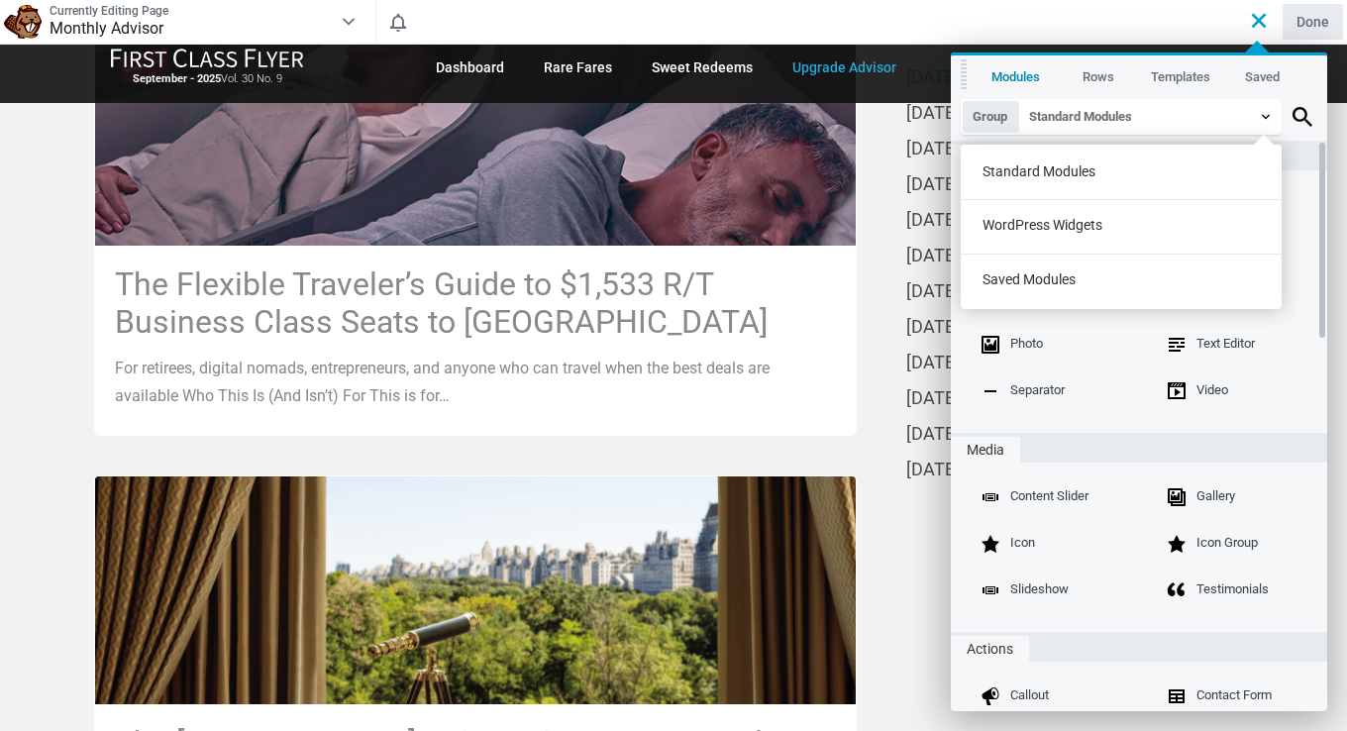
scroll to position [594, 0]
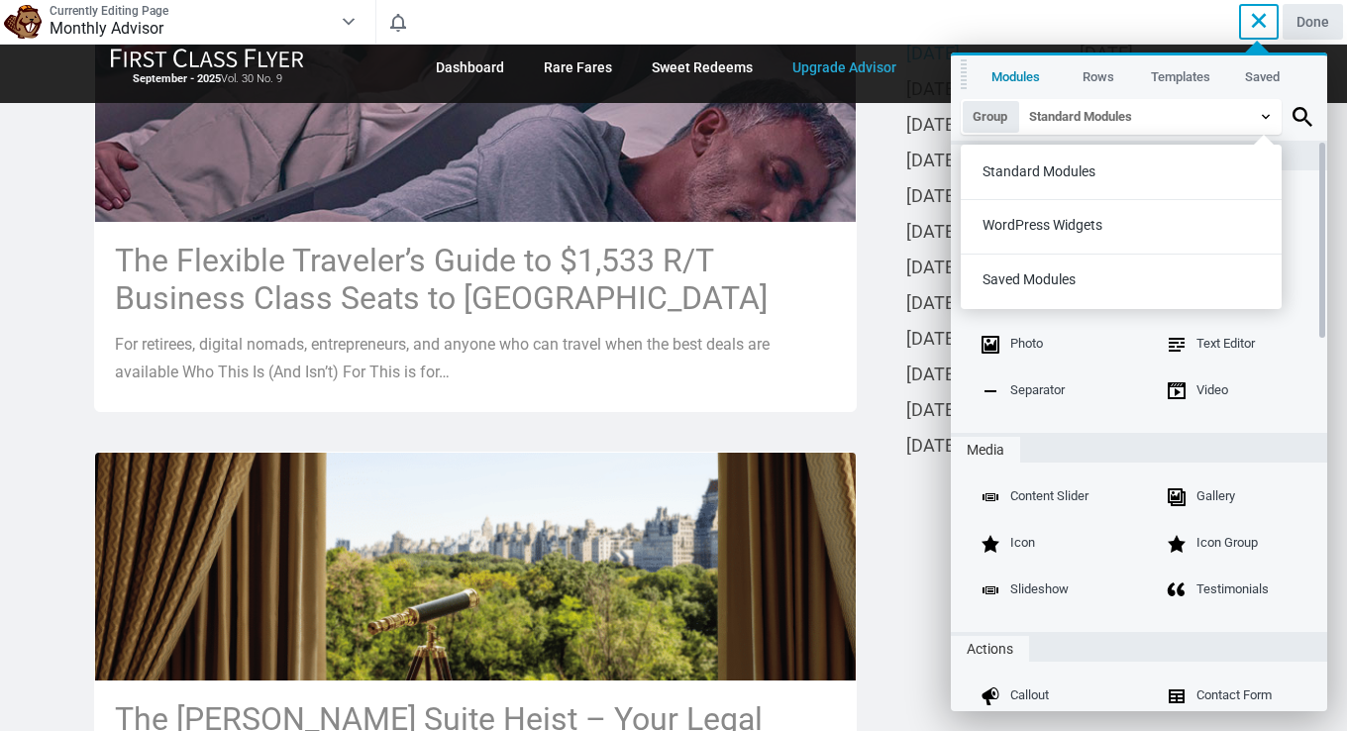
click at [1254, 16] on icon at bounding box center [1259, 21] width 26 height 26
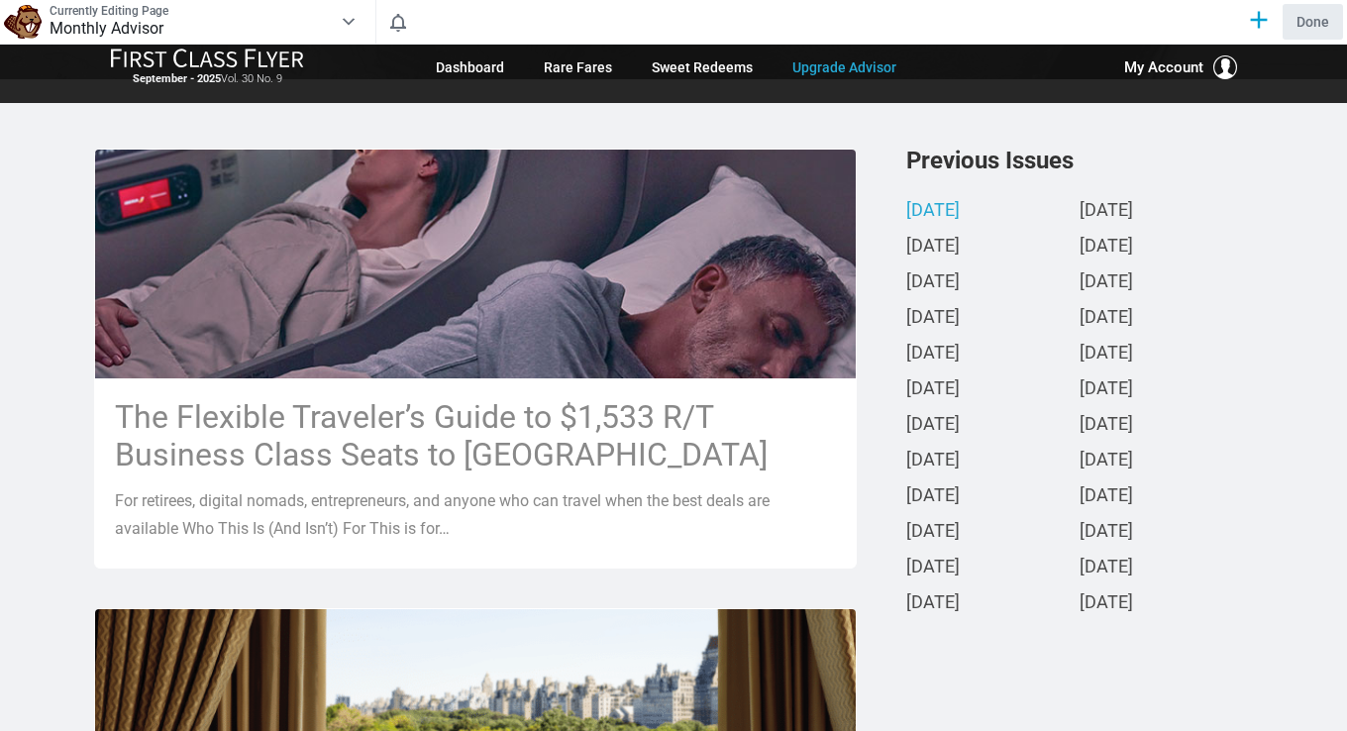
scroll to position [396, 0]
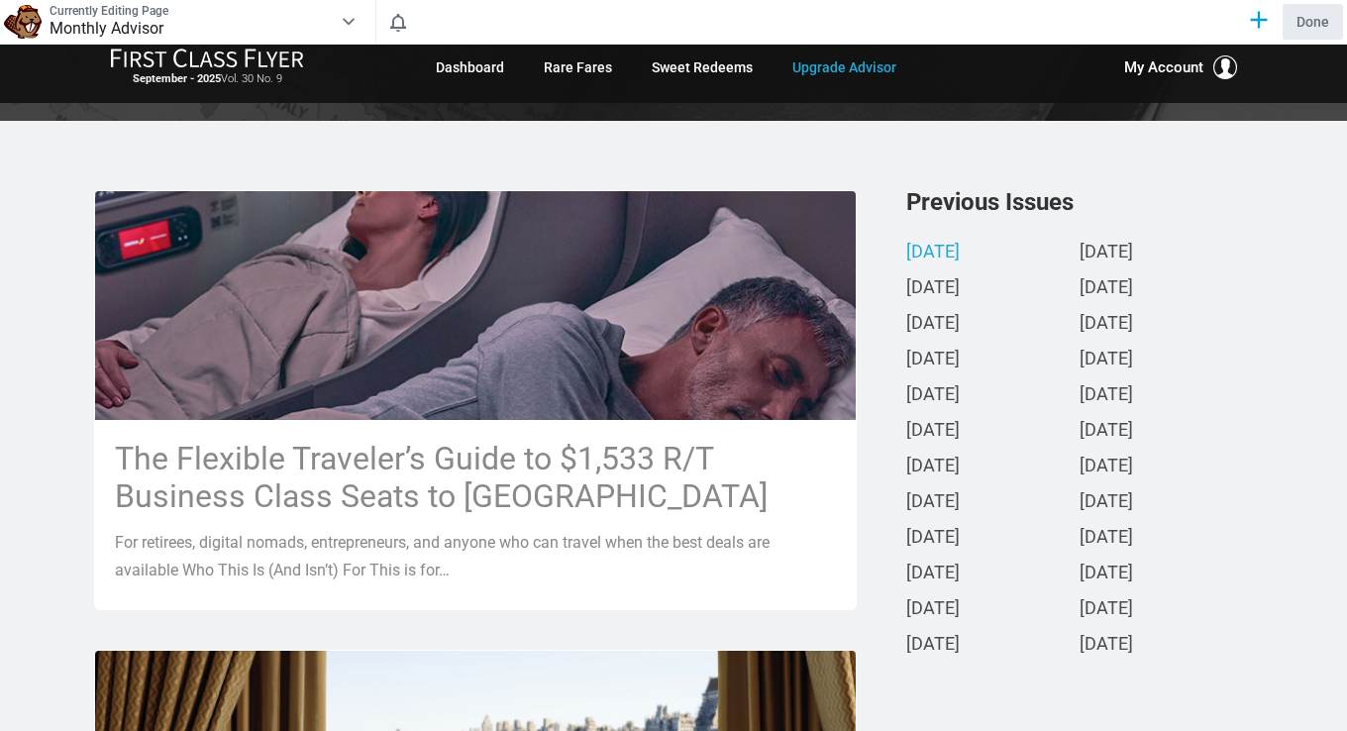
click at [1195, 336] on div "[DATE]" at bounding box center [1166, 327] width 173 height 36
click at [1133, 250] on link "September 2024" at bounding box center [1106, 253] width 53 height 21
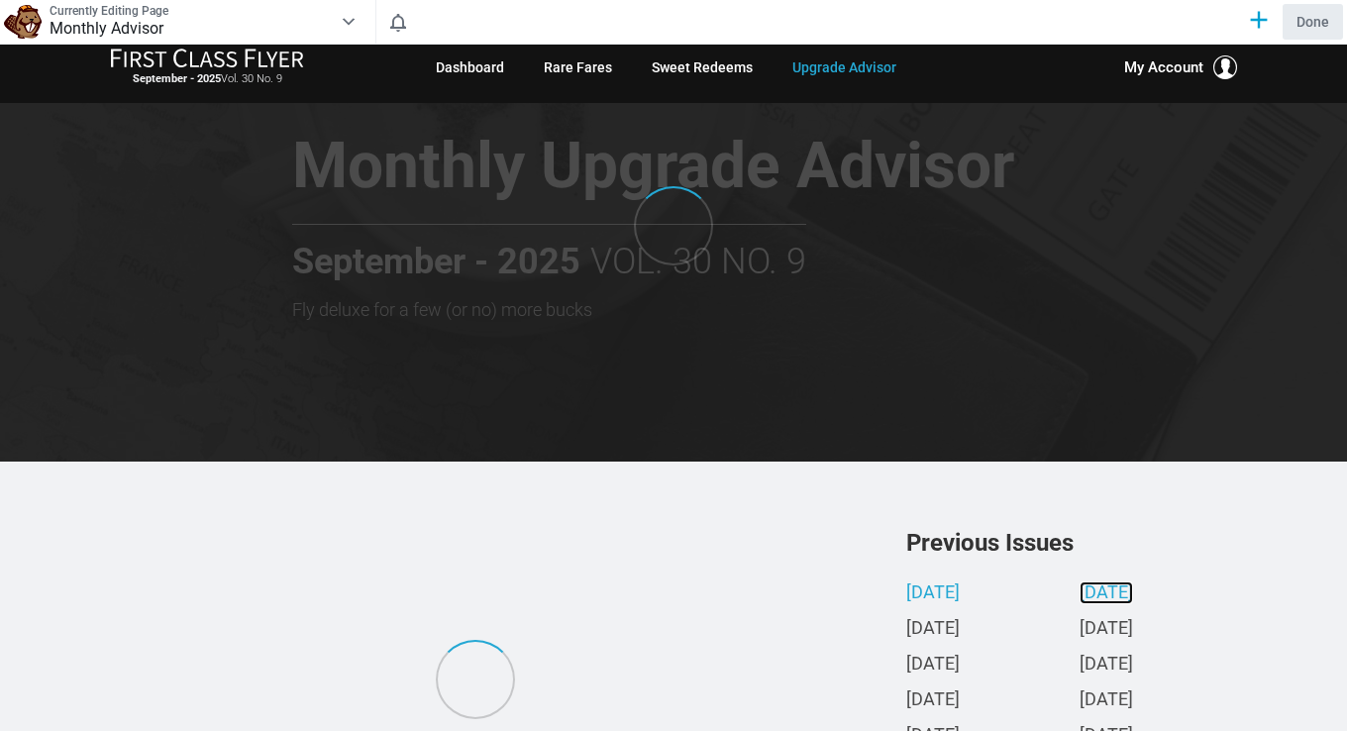
scroll to position [0, 0]
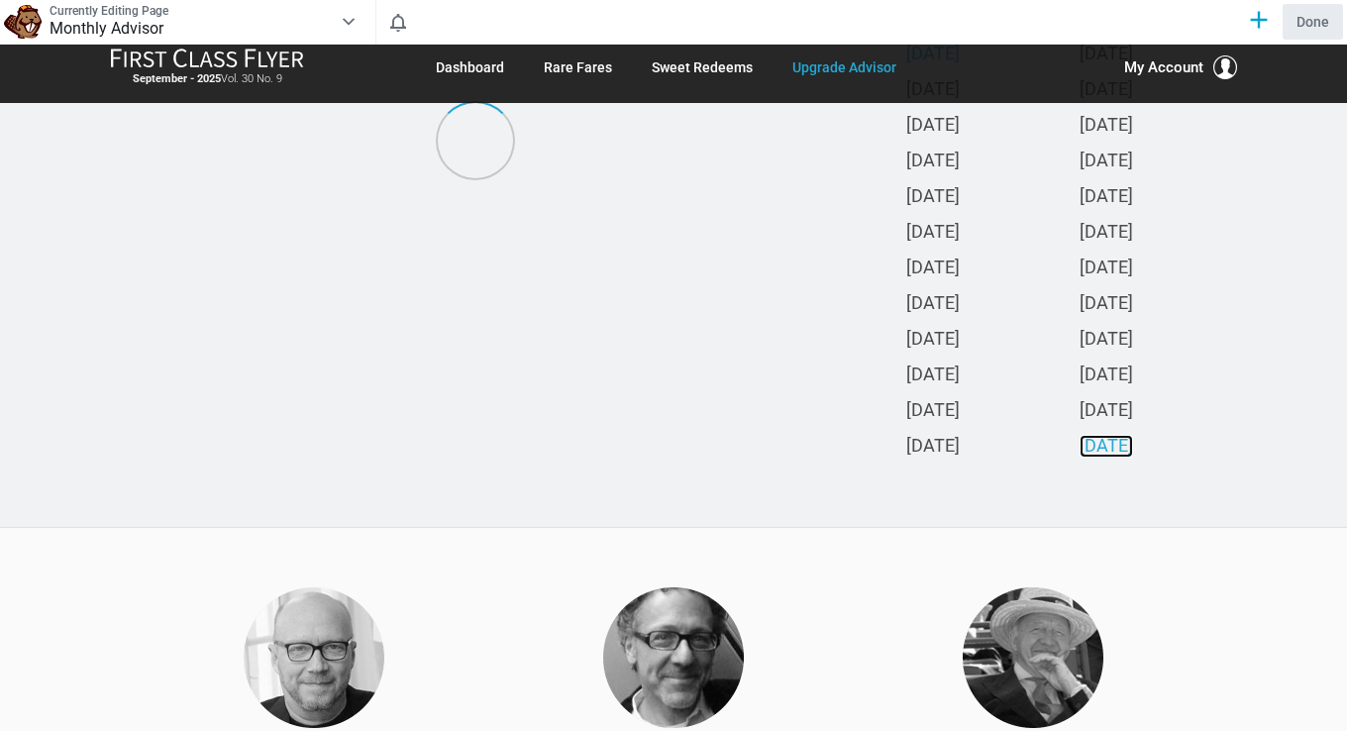
click at [1120, 458] on link "October 2023" at bounding box center [1106, 447] width 53 height 21
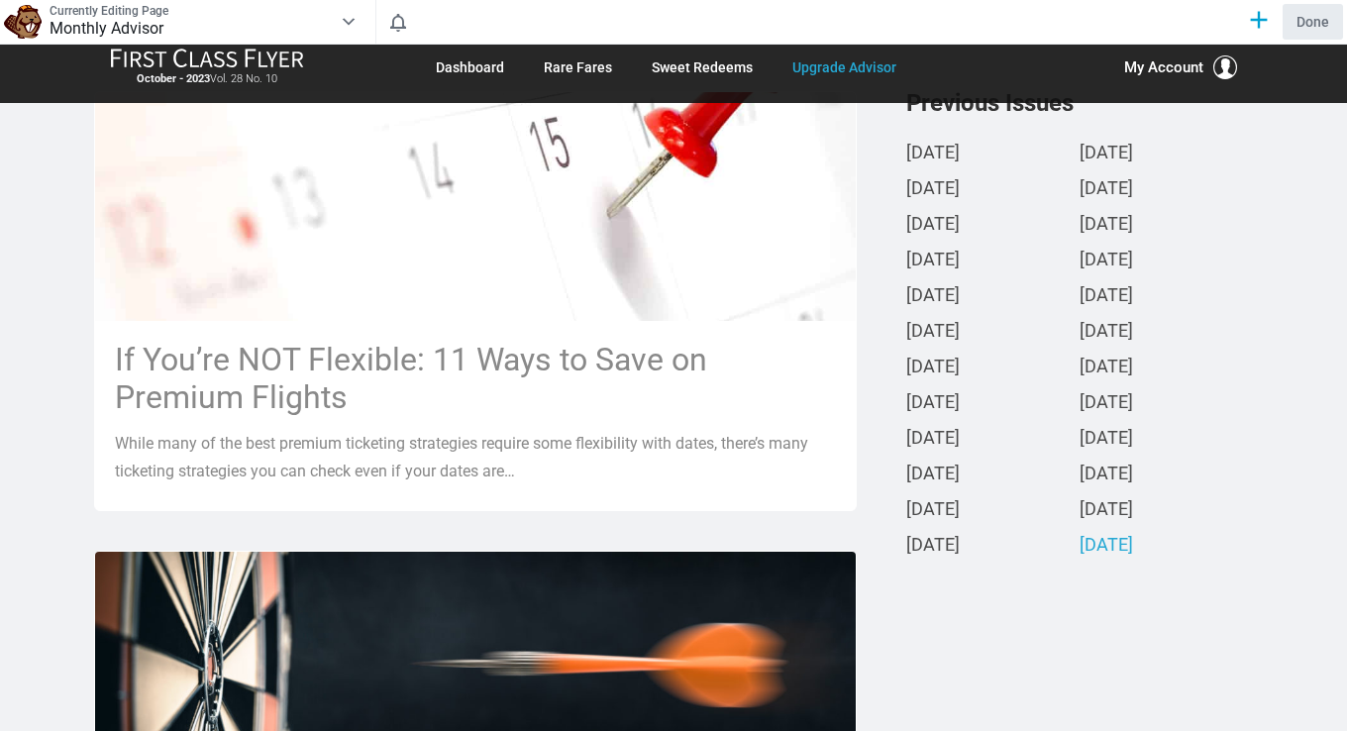
scroll to position [198, 0]
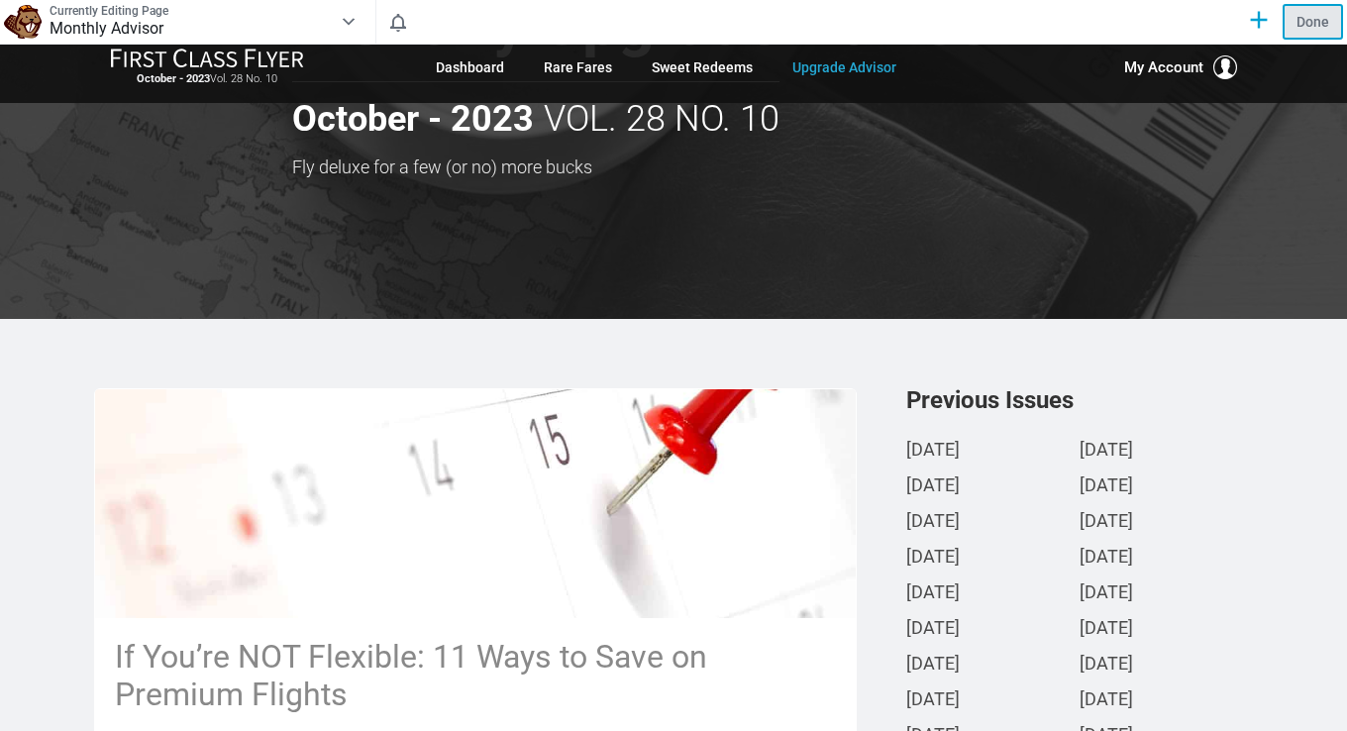
click at [1318, 25] on button "Done" at bounding box center [1313, 22] width 60 height 36
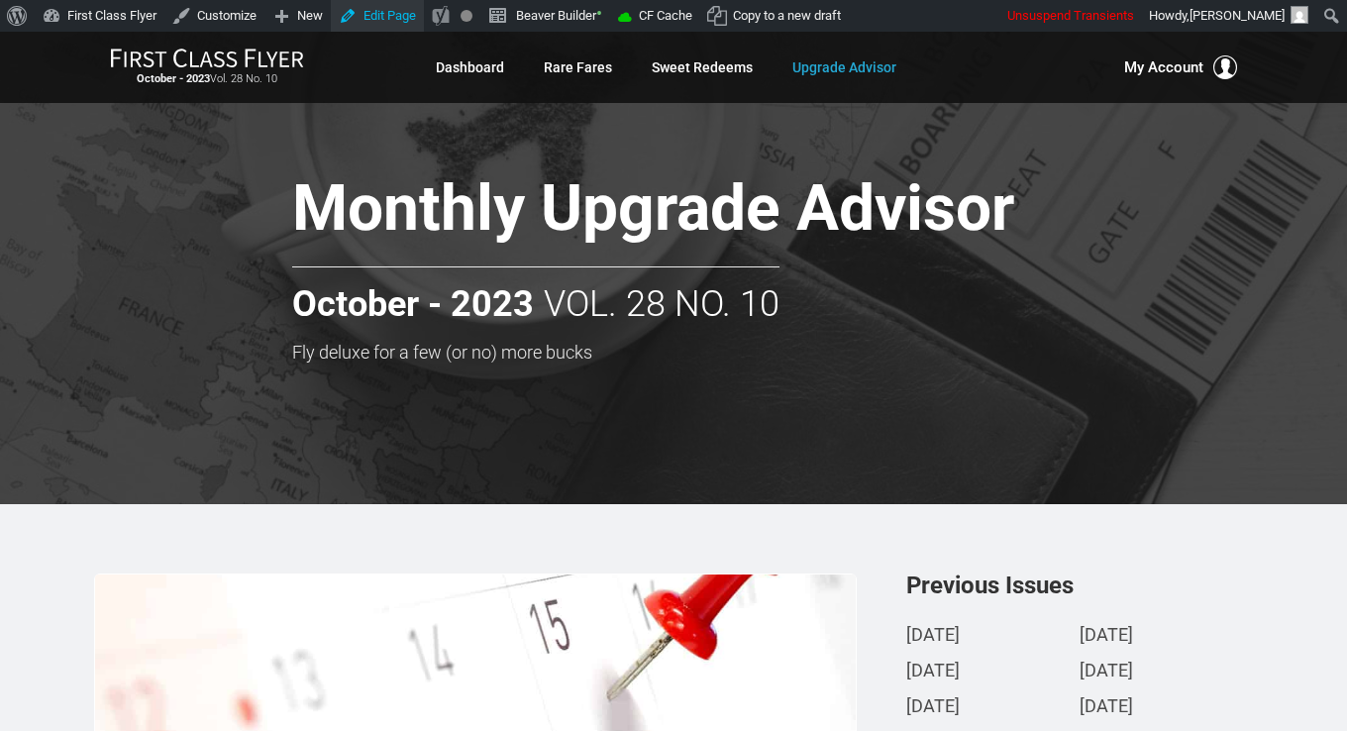
click at [379, 18] on link "Edit Page" at bounding box center [377, 16] width 93 height 32
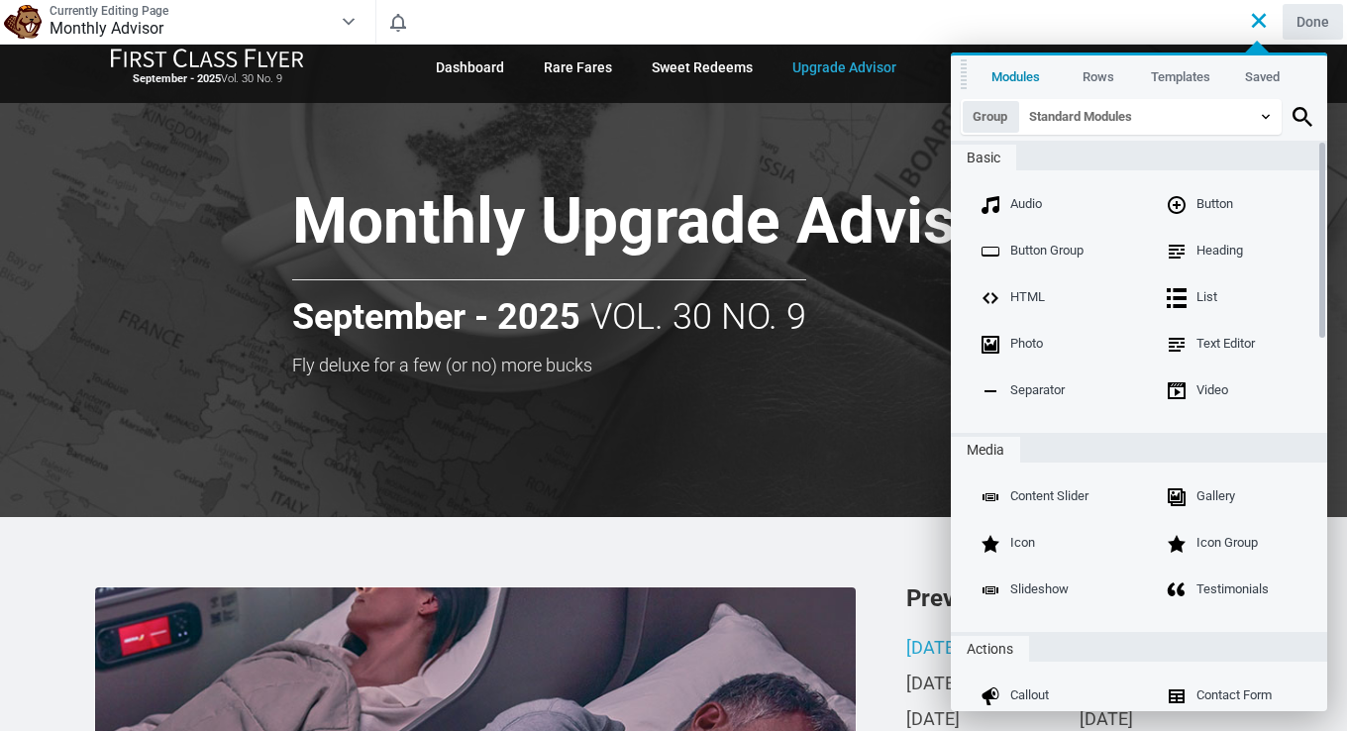
click at [799, 368] on h3 "Fly deluxe for a few (or no) more bucks" at bounding box center [723, 366] width 862 height 20
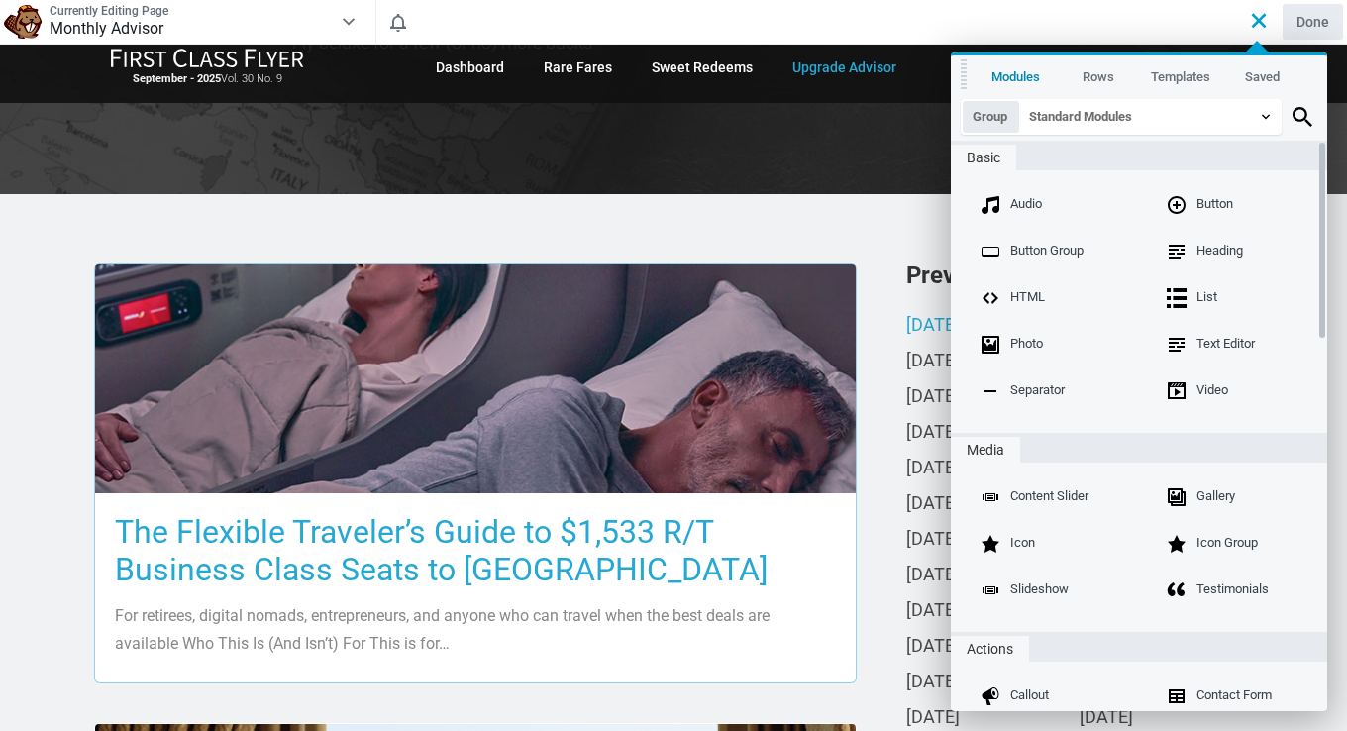
scroll to position [396, 0]
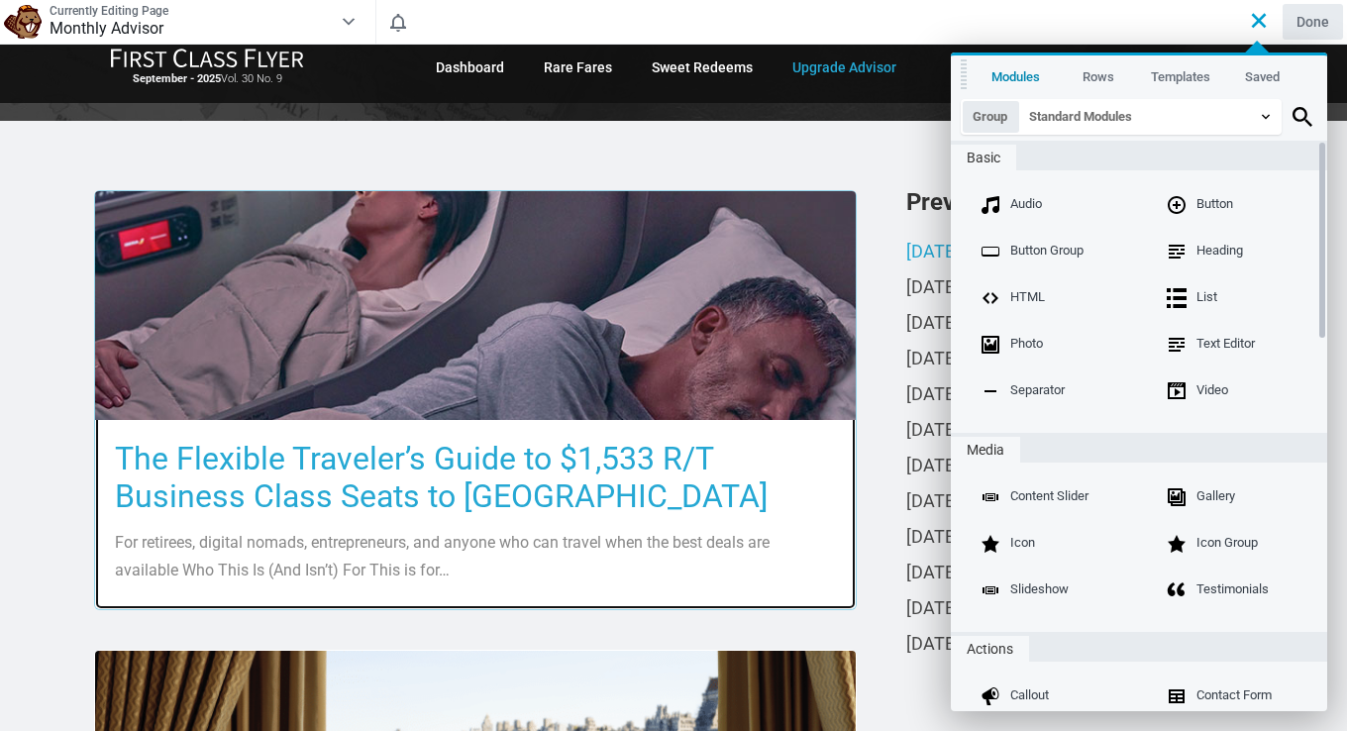
click at [795, 381] on img at bounding box center [475, 306] width 761 height 428
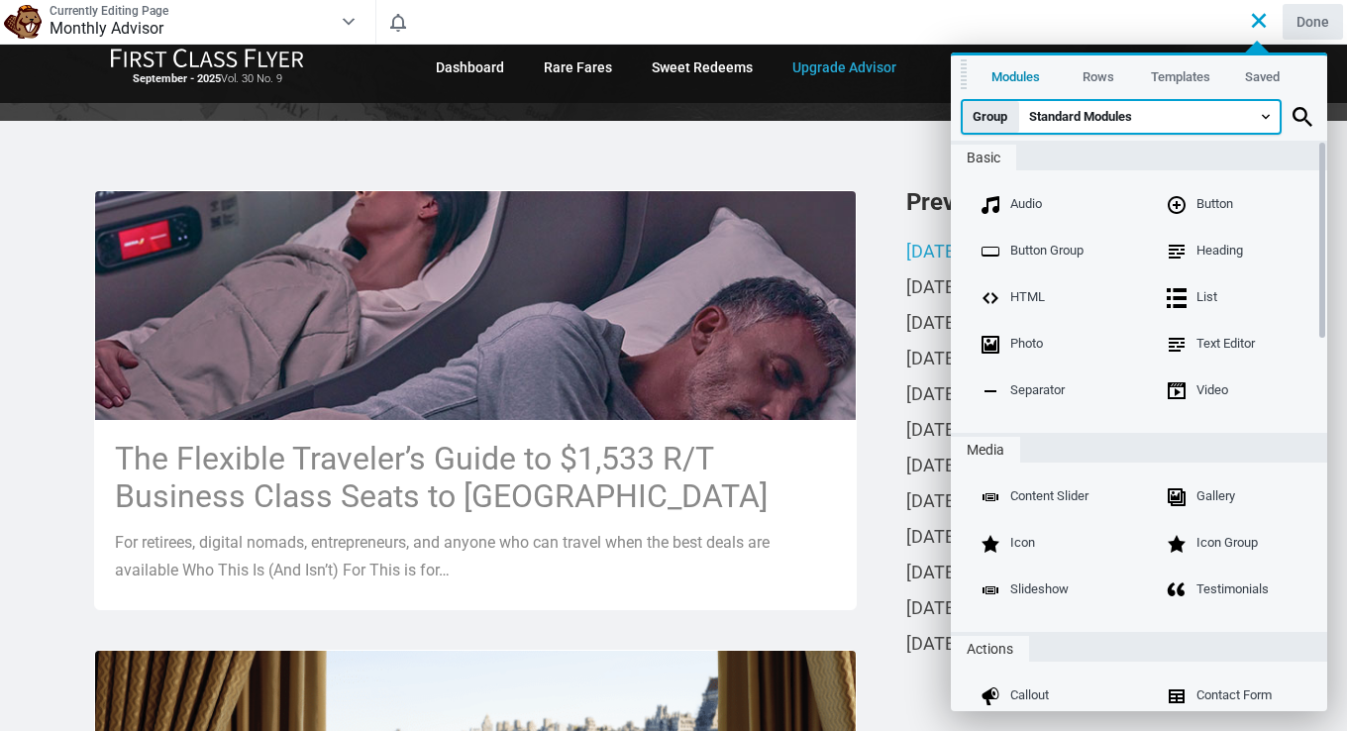
click at [1261, 109] on span "Standard Modules" at bounding box center [1149, 117] width 261 height 32
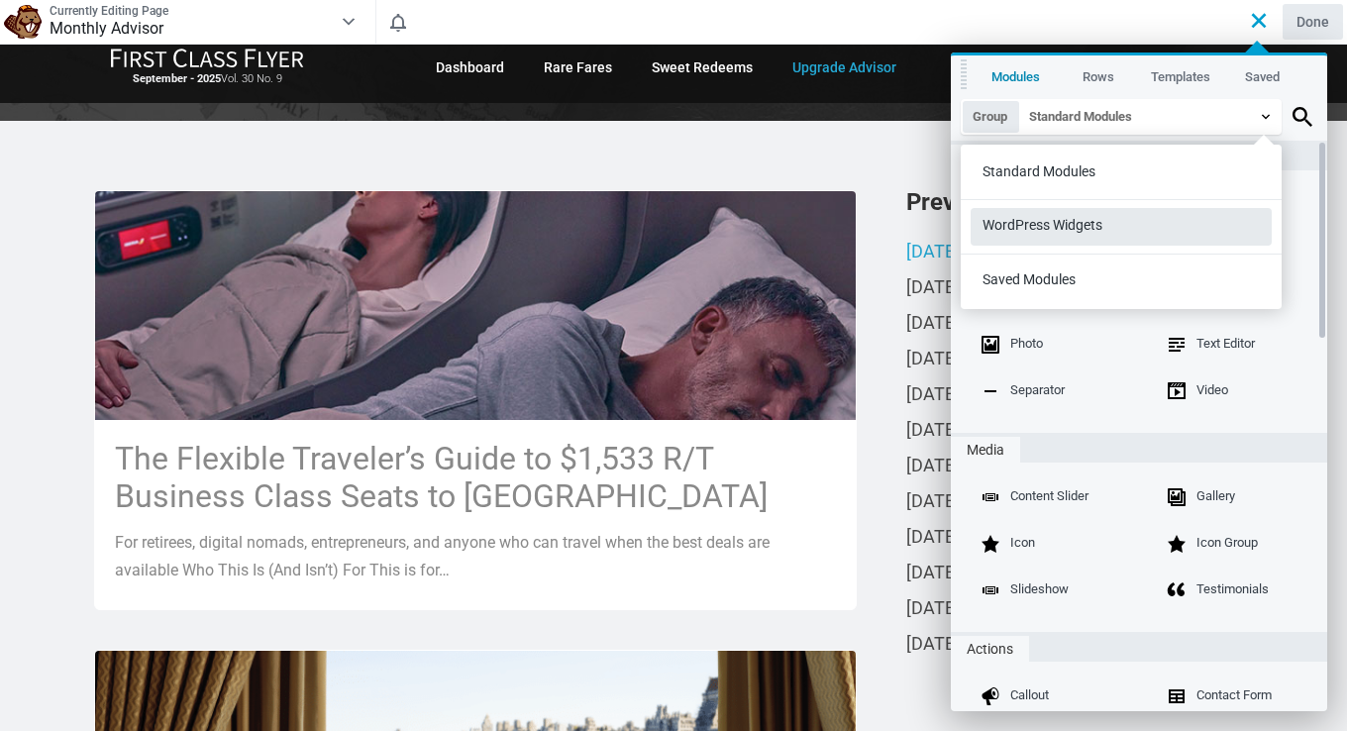
click at [1152, 221] on button "WordPress Widgets" at bounding box center [1121, 226] width 301 height 37
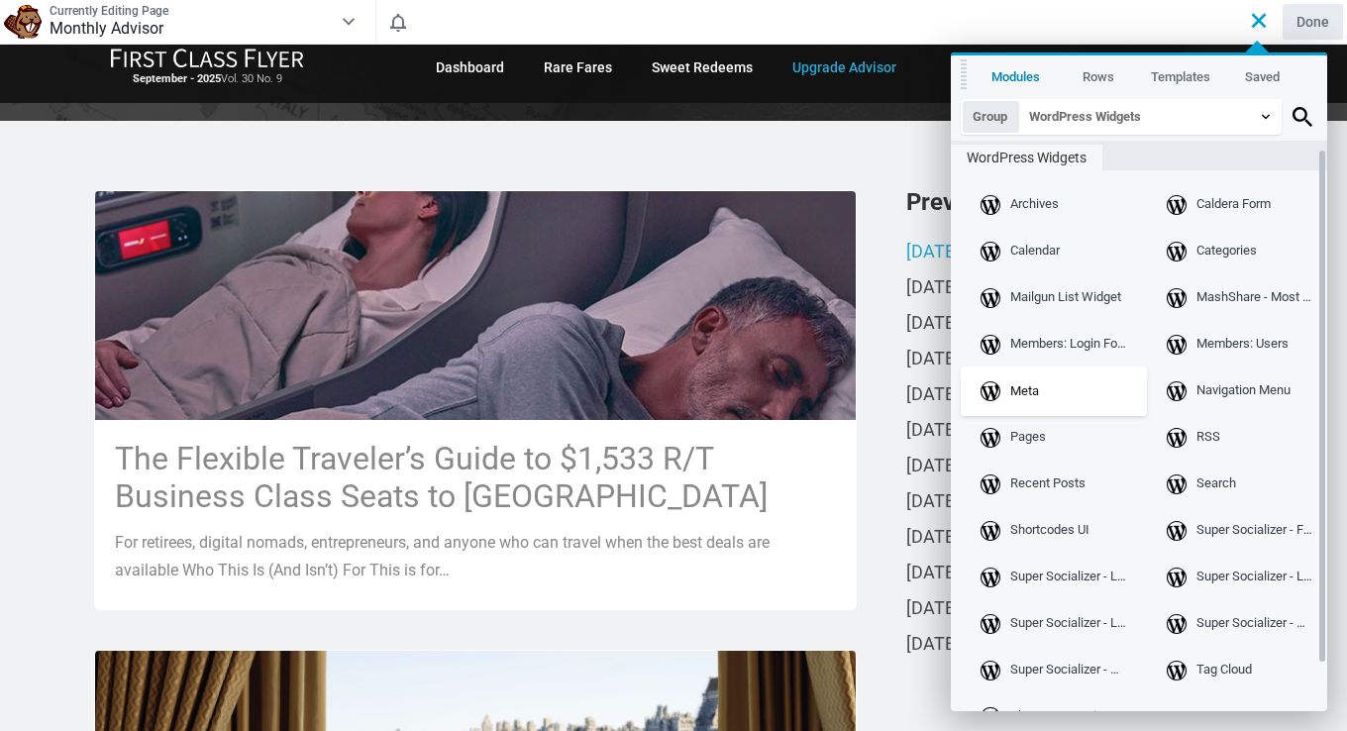
scroll to position [47, 0]
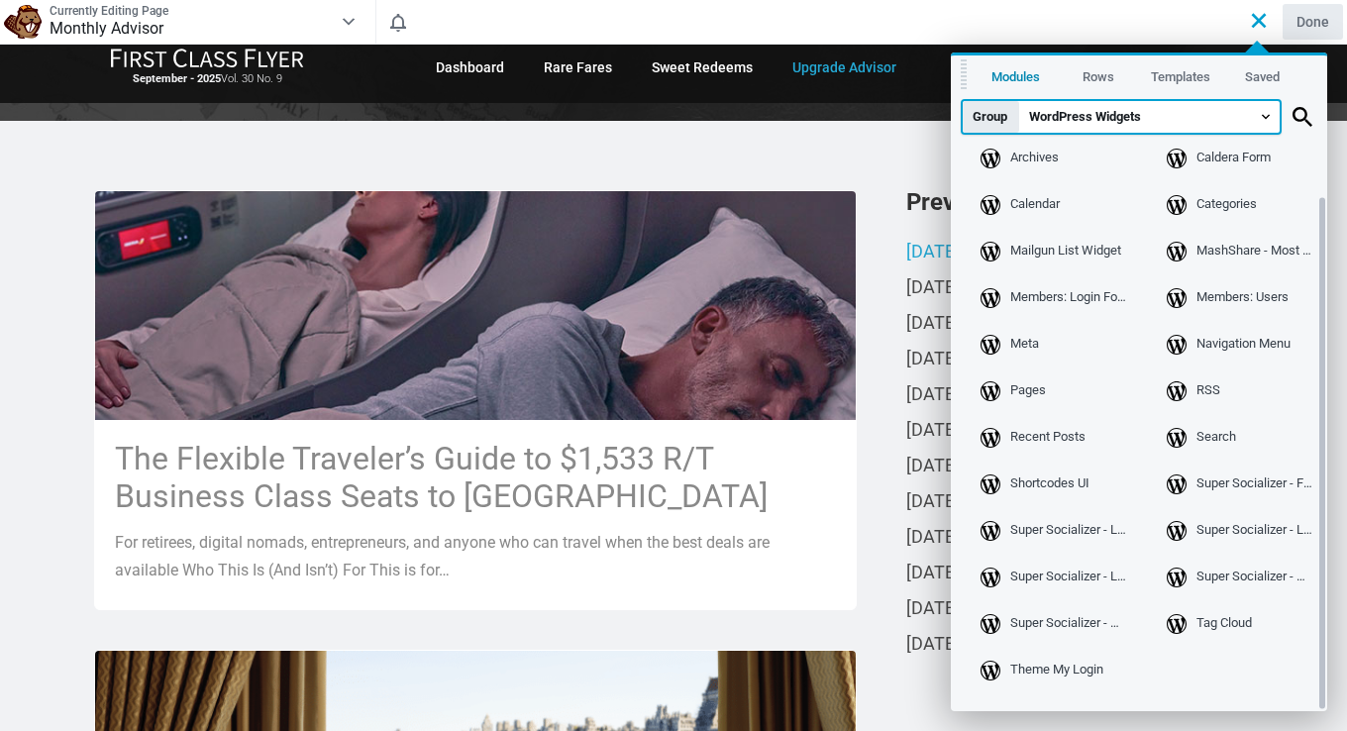
click at [1266, 122] on span "WordPress Widgets" at bounding box center [1149, 117] width 261 height 32
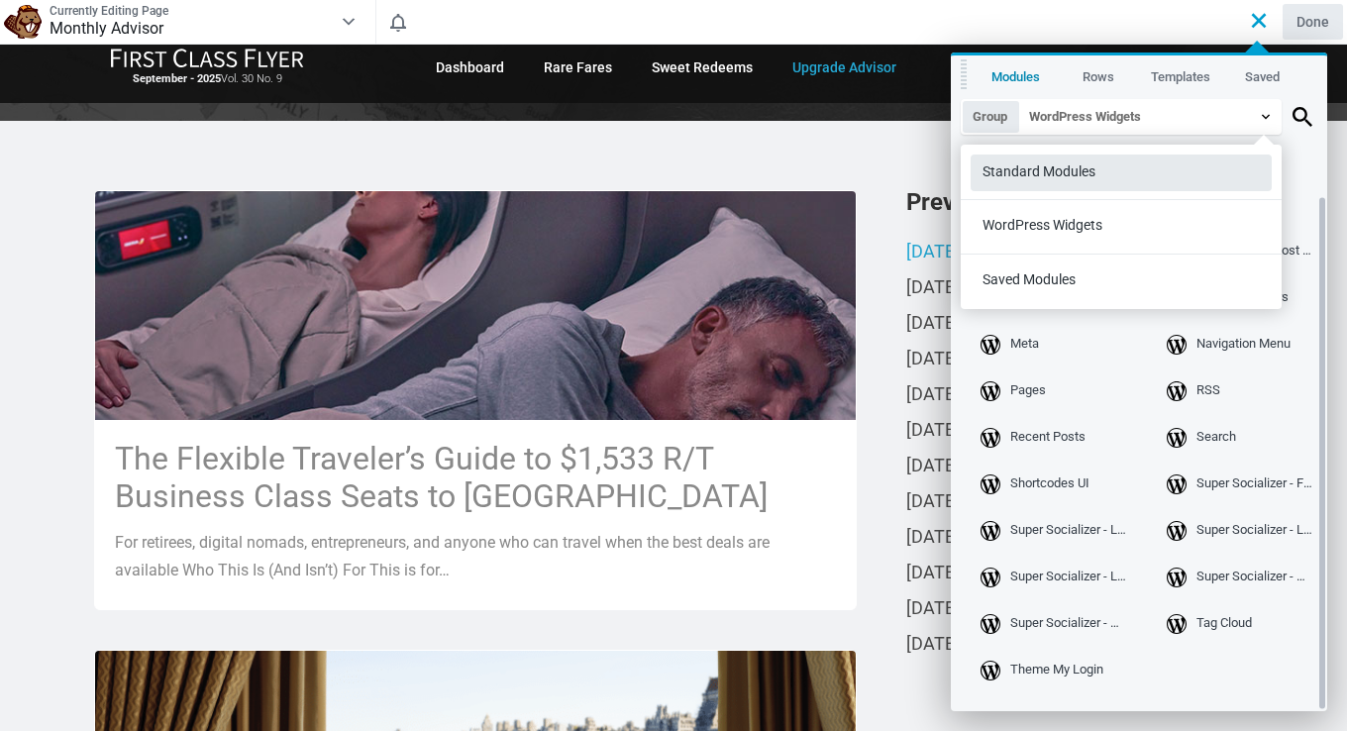
click at [1078, 171] on button "Standard Modules" at bounding box center [1121, 173] width 301 height 37
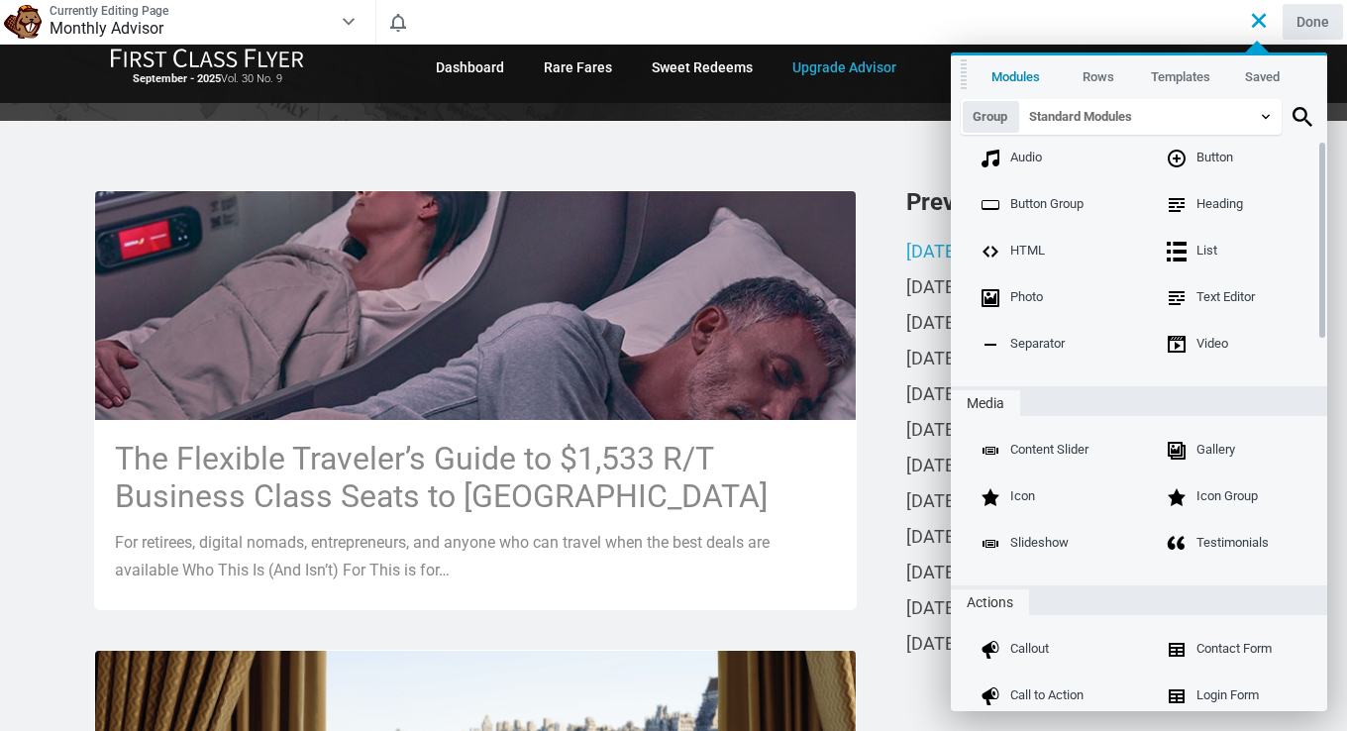
scroll to position [0, 0]
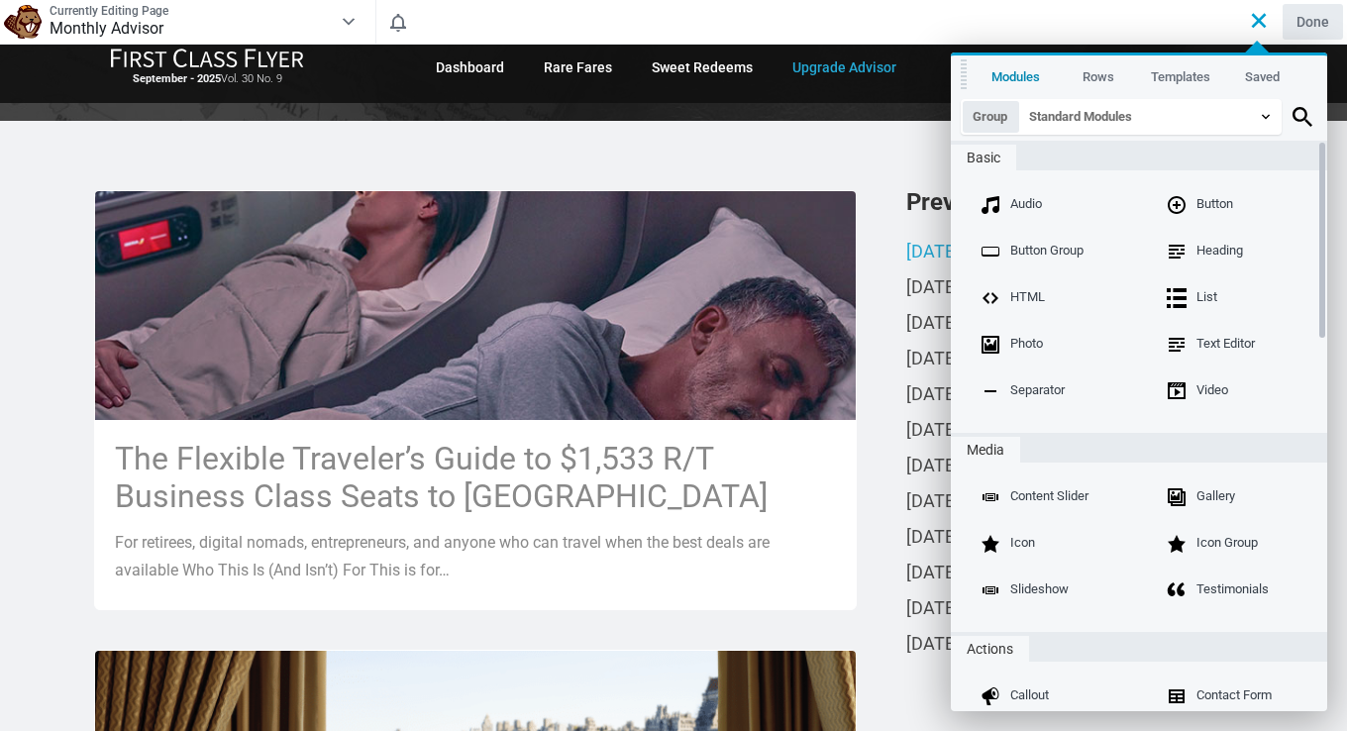
click at [1101, 73] on button "Rows" at bounding box center [1098, 77] width 82 height 36
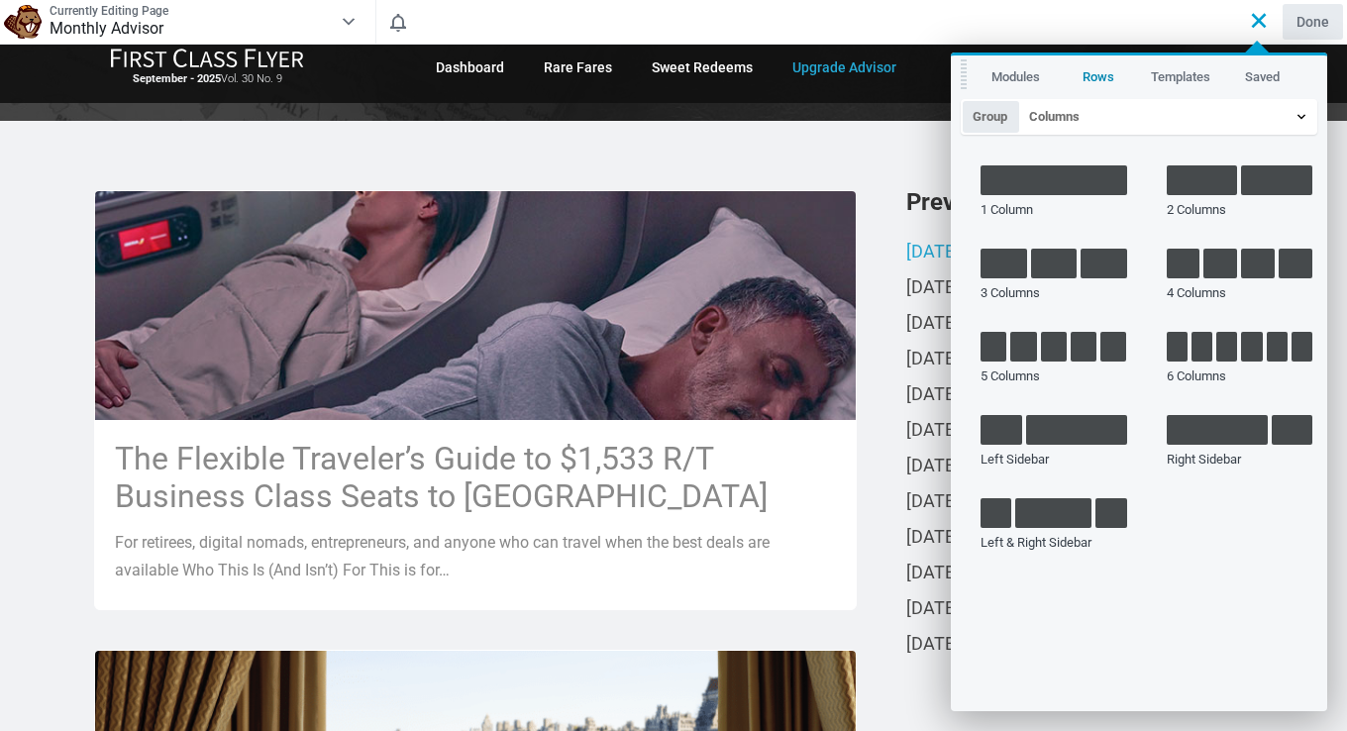
click at [1161, 77] on button "Templates" at bounding box center [1180, 77] width 82 height 36
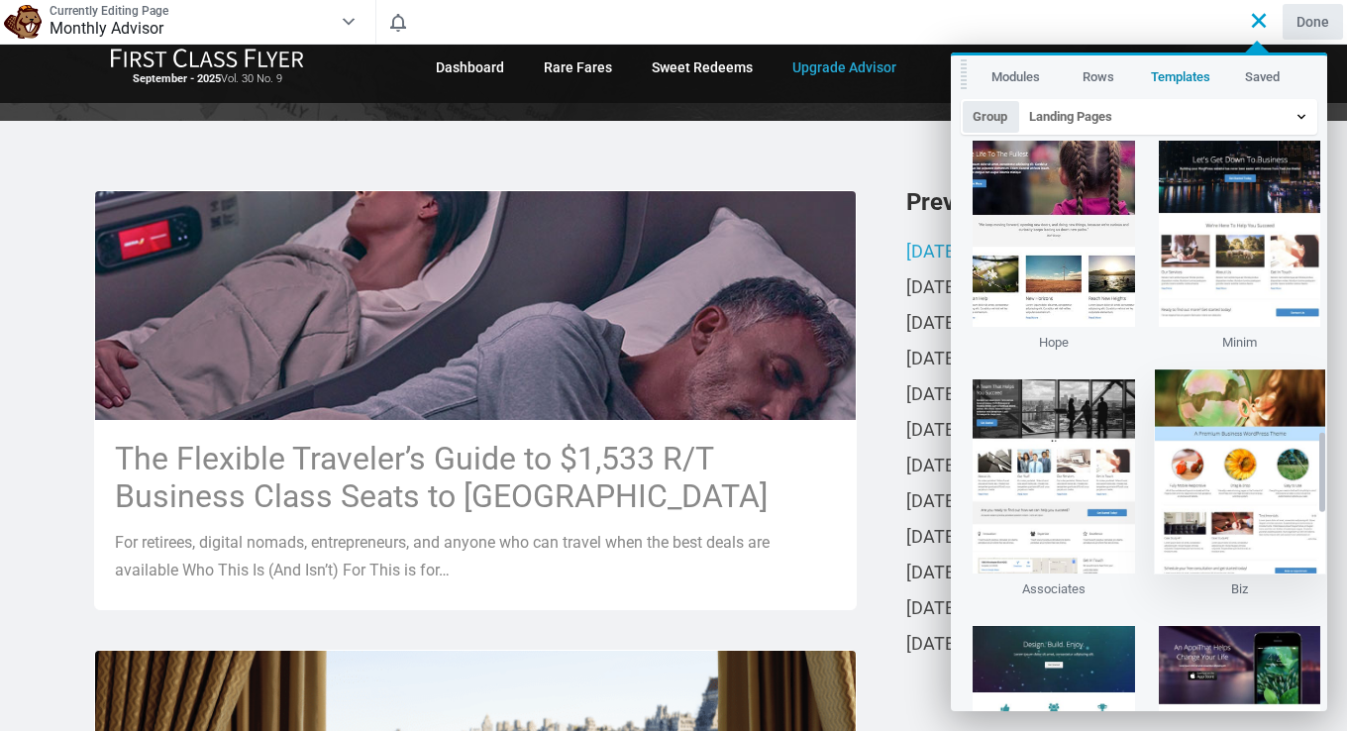
scroll to position [2774, 0]
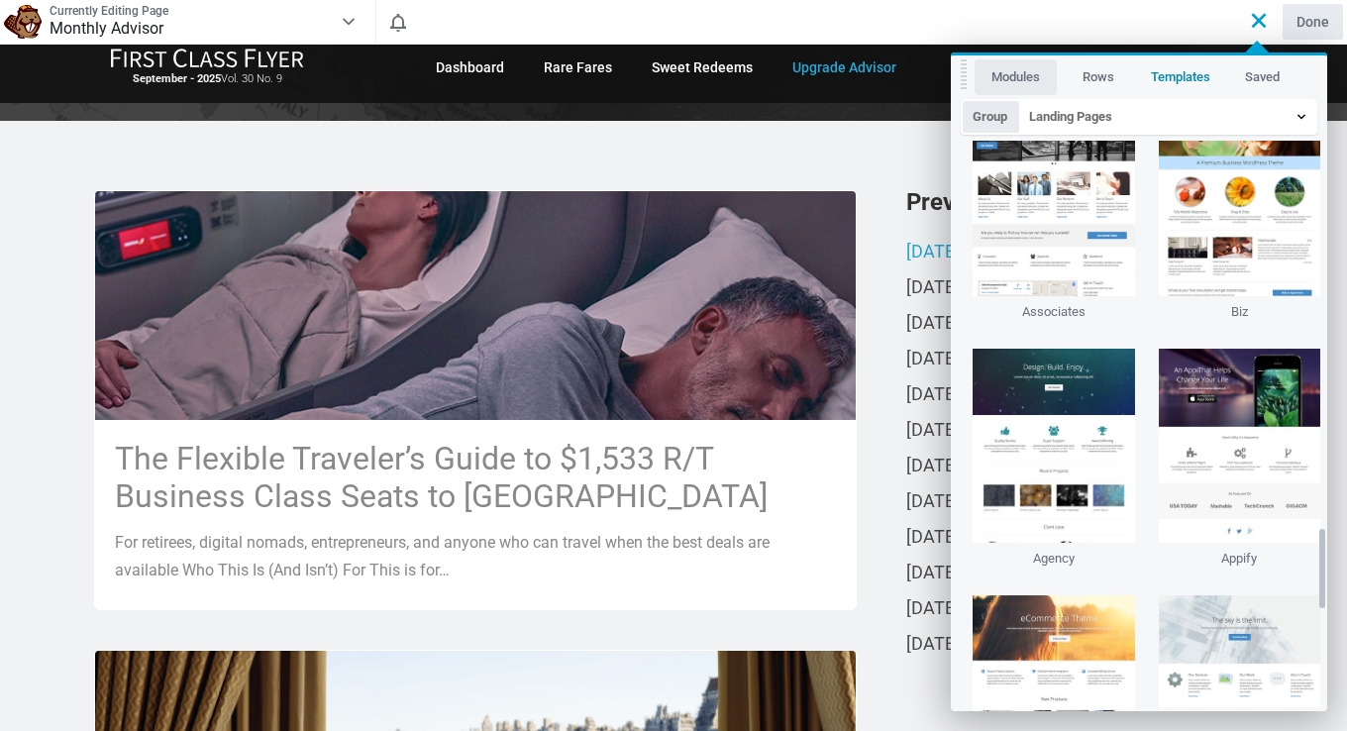
click at [1006, 83] on button "Modules" at bounding box center [1016, 77] width 82 height 36
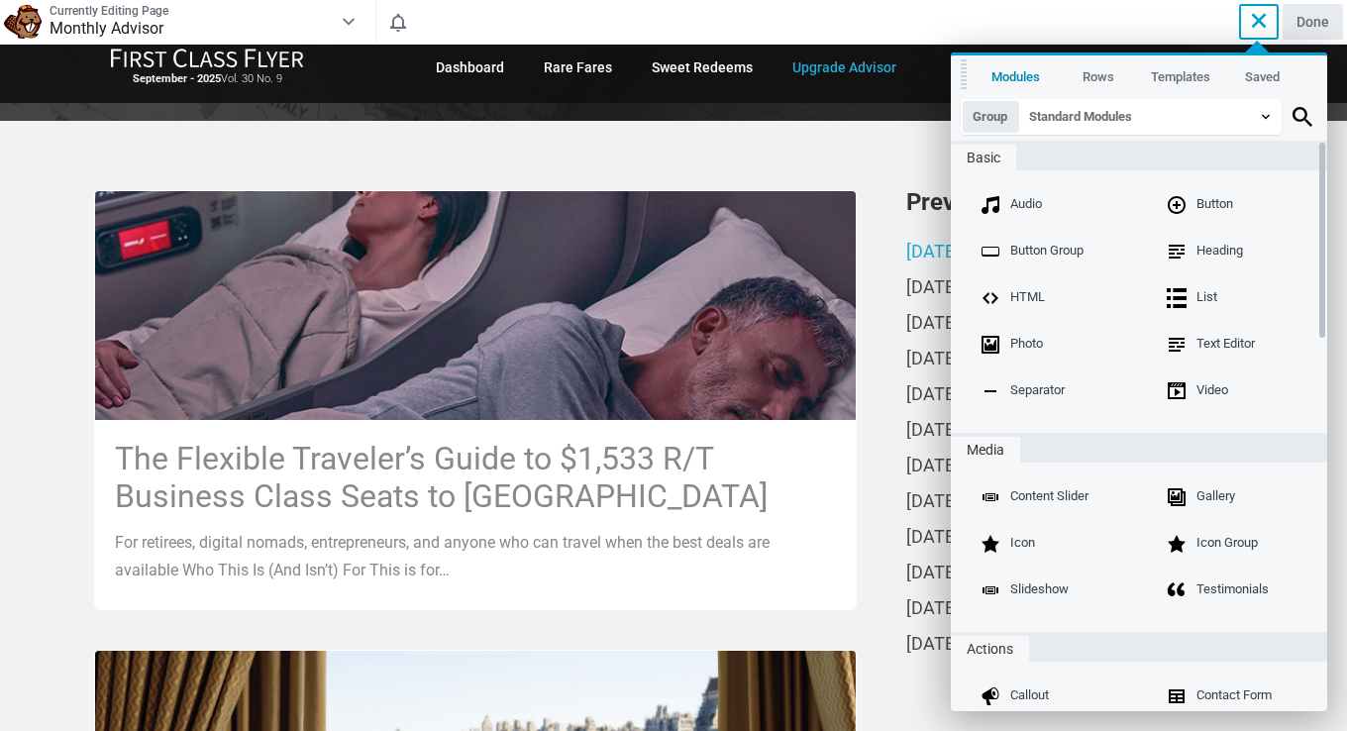
click at [1258, 16] on icon at bounding box center [1258, 20] width 37 height 37
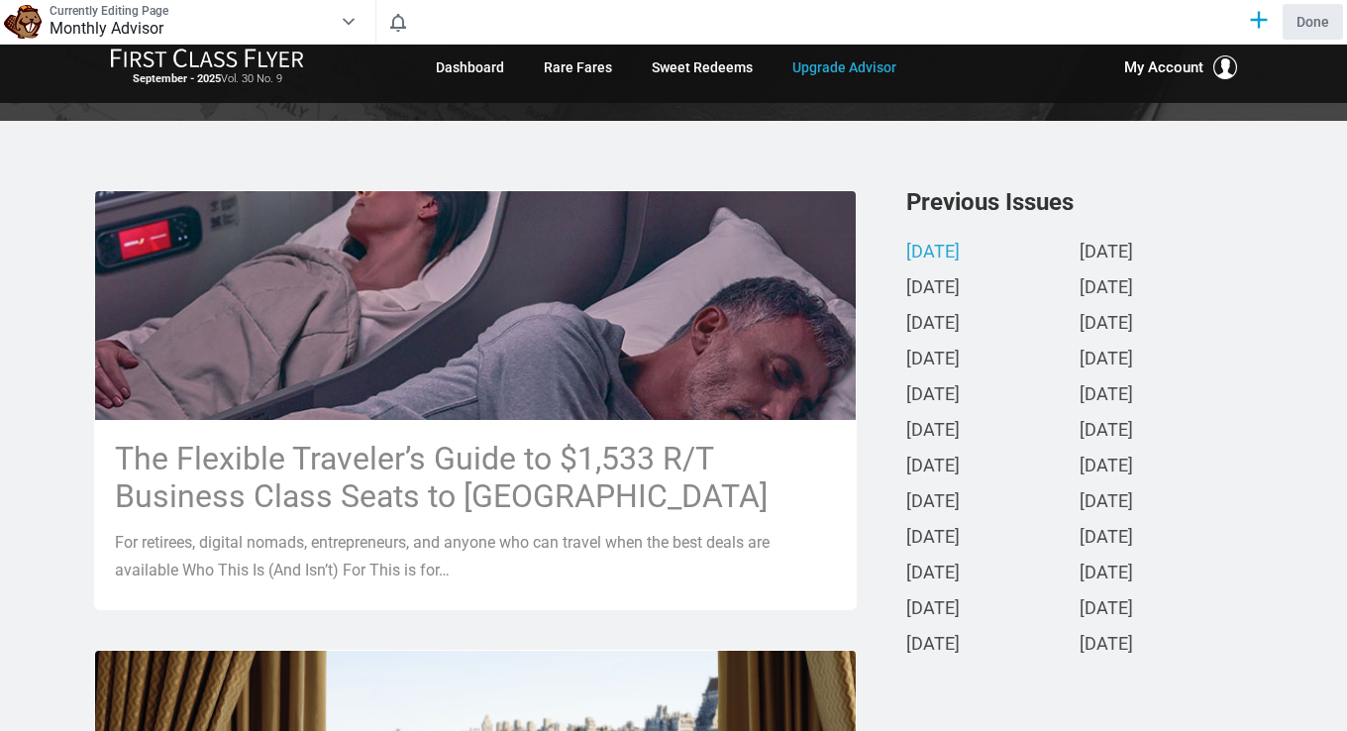
click at [350, 17] on icon at bounding box center [349, 22] width 18 height 30
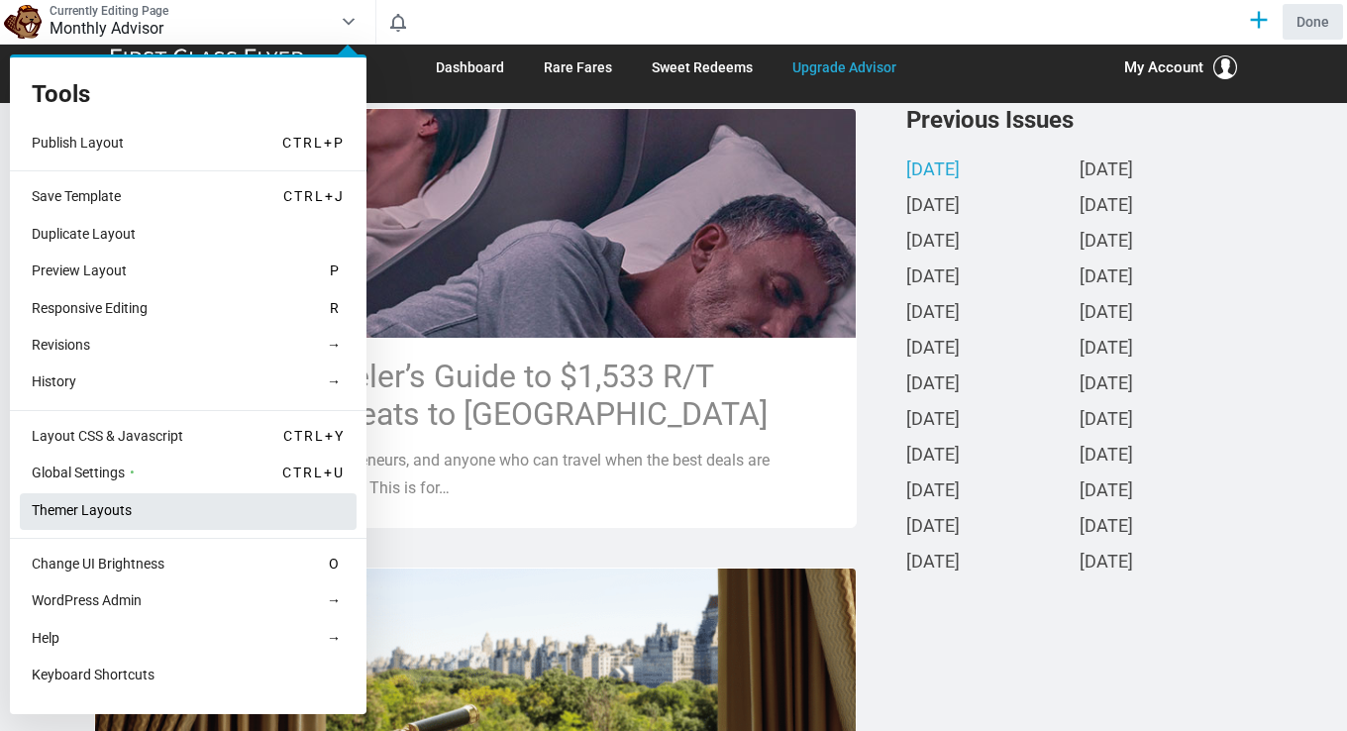
scroll to position [495, 0]
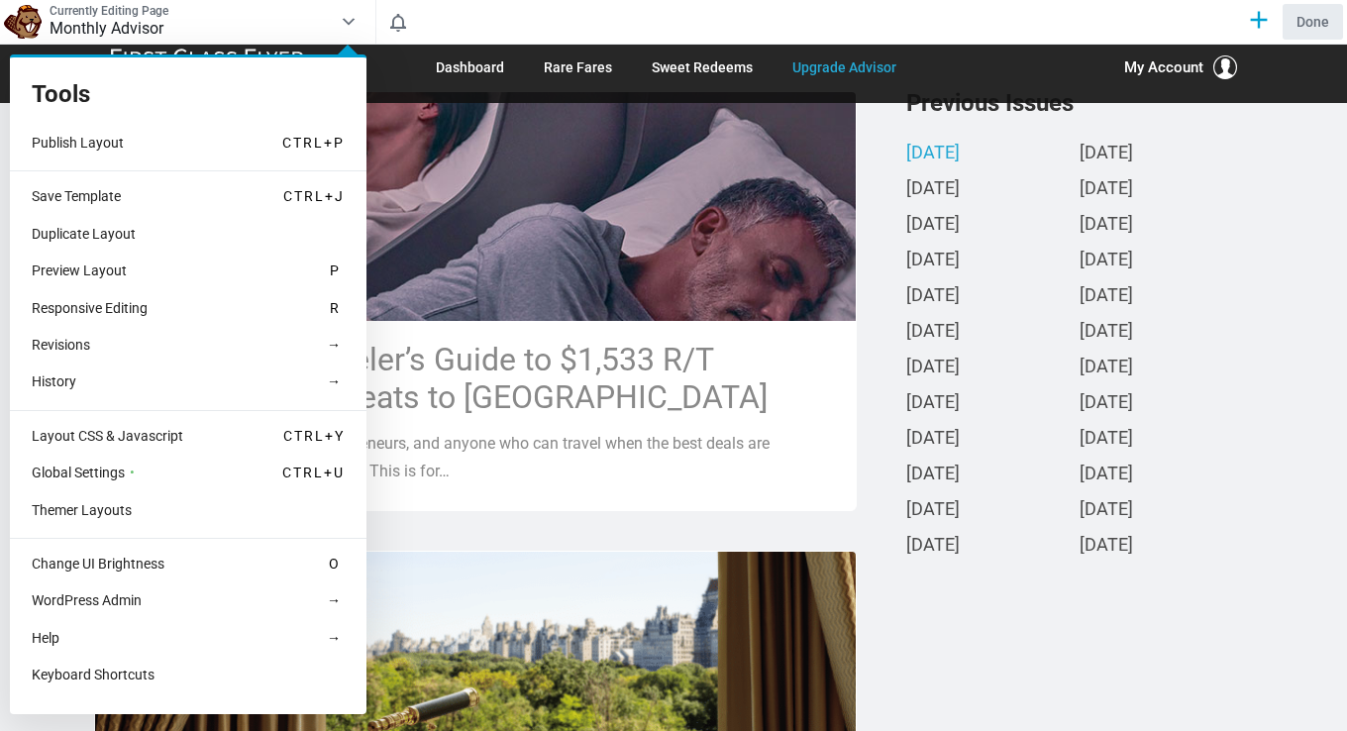
click at [875, 506] on div at bounding box center [673, 365] width 1347 height 731
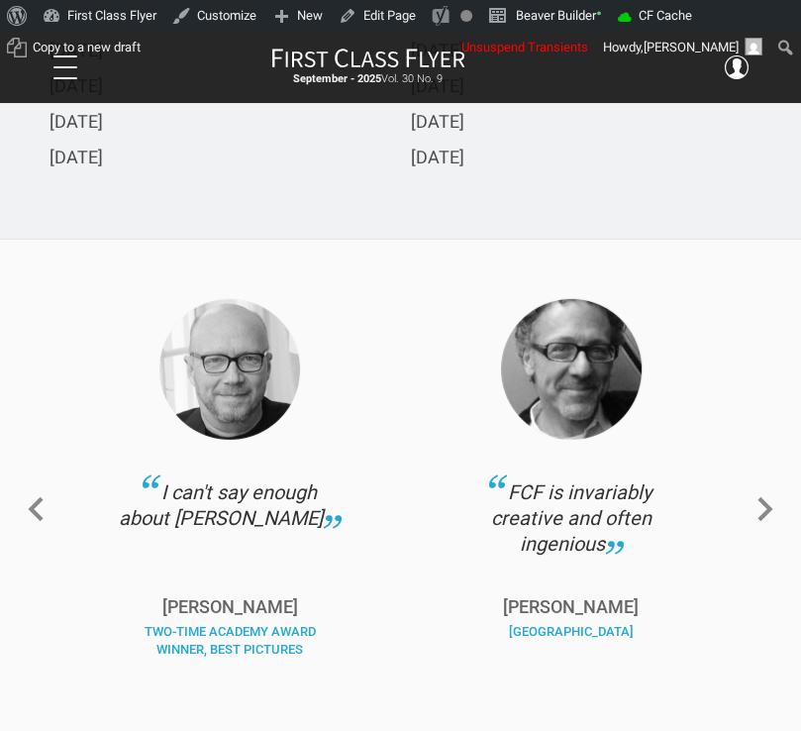
scroll to position [2774, 0]
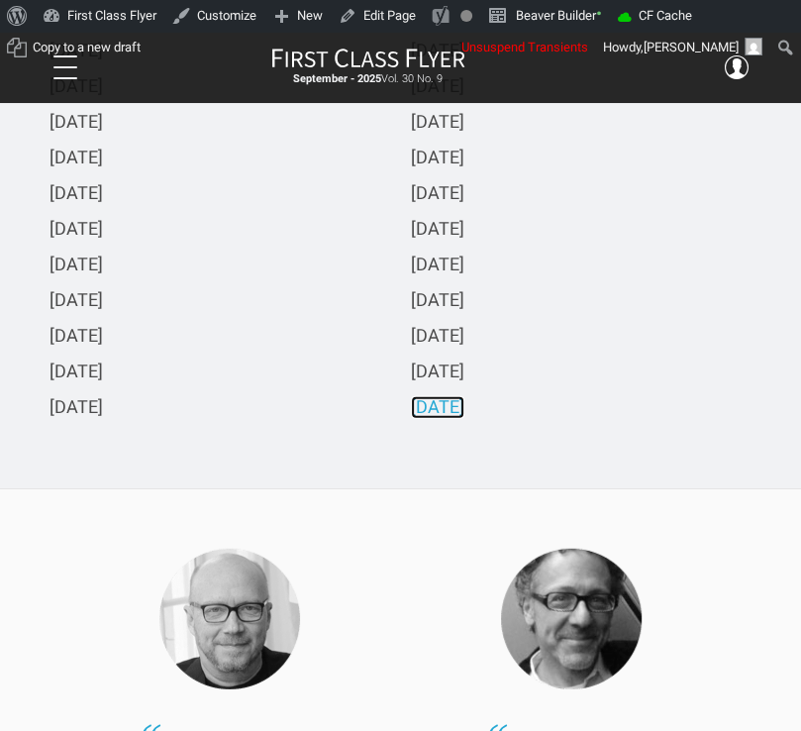
click at [465, 416] on link "[DATE]" at bounding box center [437, 408] width 53 height 21
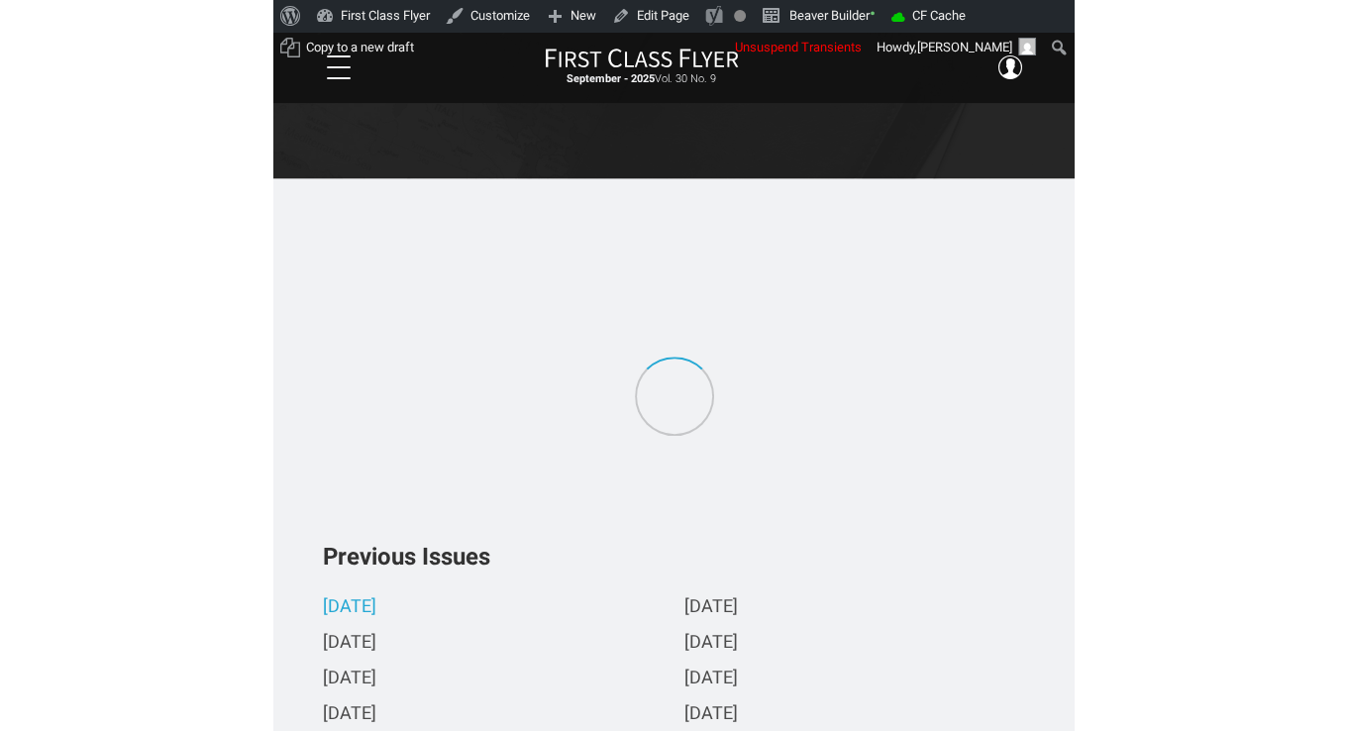
scroll to position [0, 0]
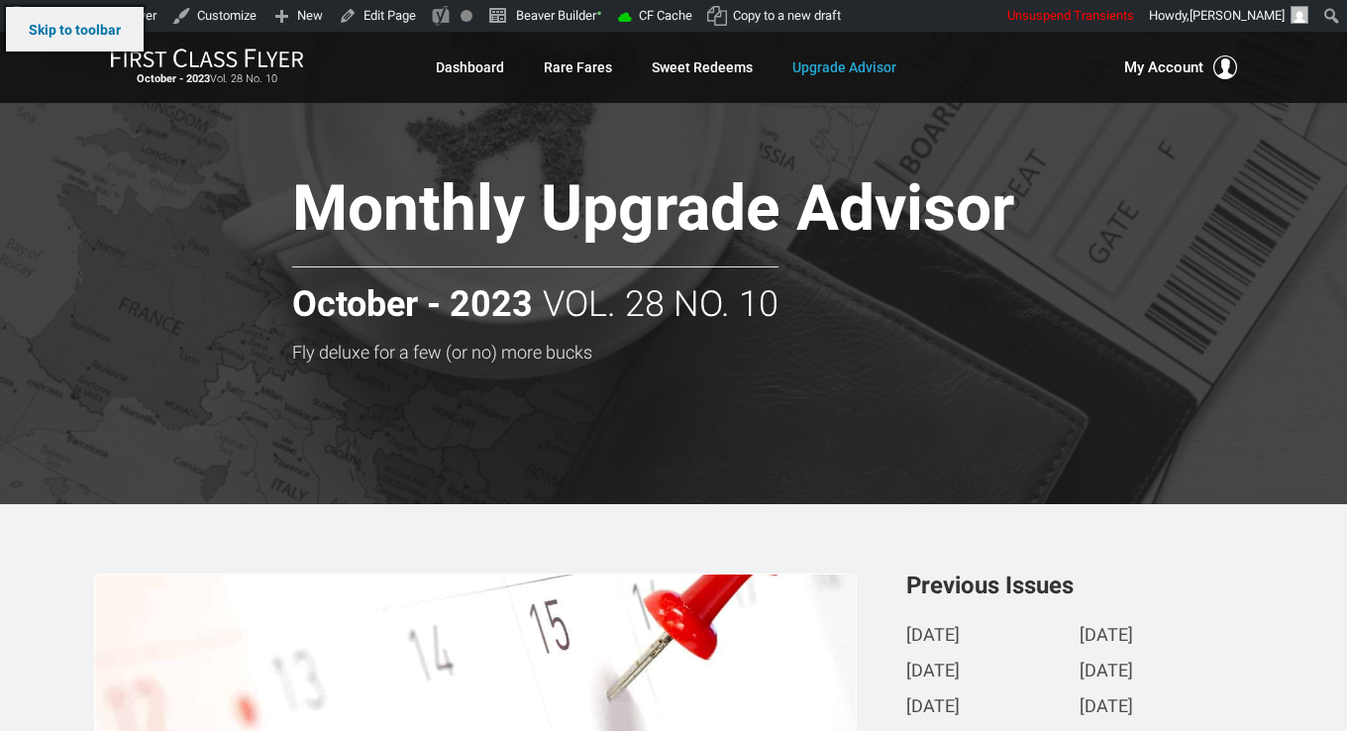
click at [70, 38] on link "Skip to toolbar" at bounding box center [75, 29] width 138 height 45
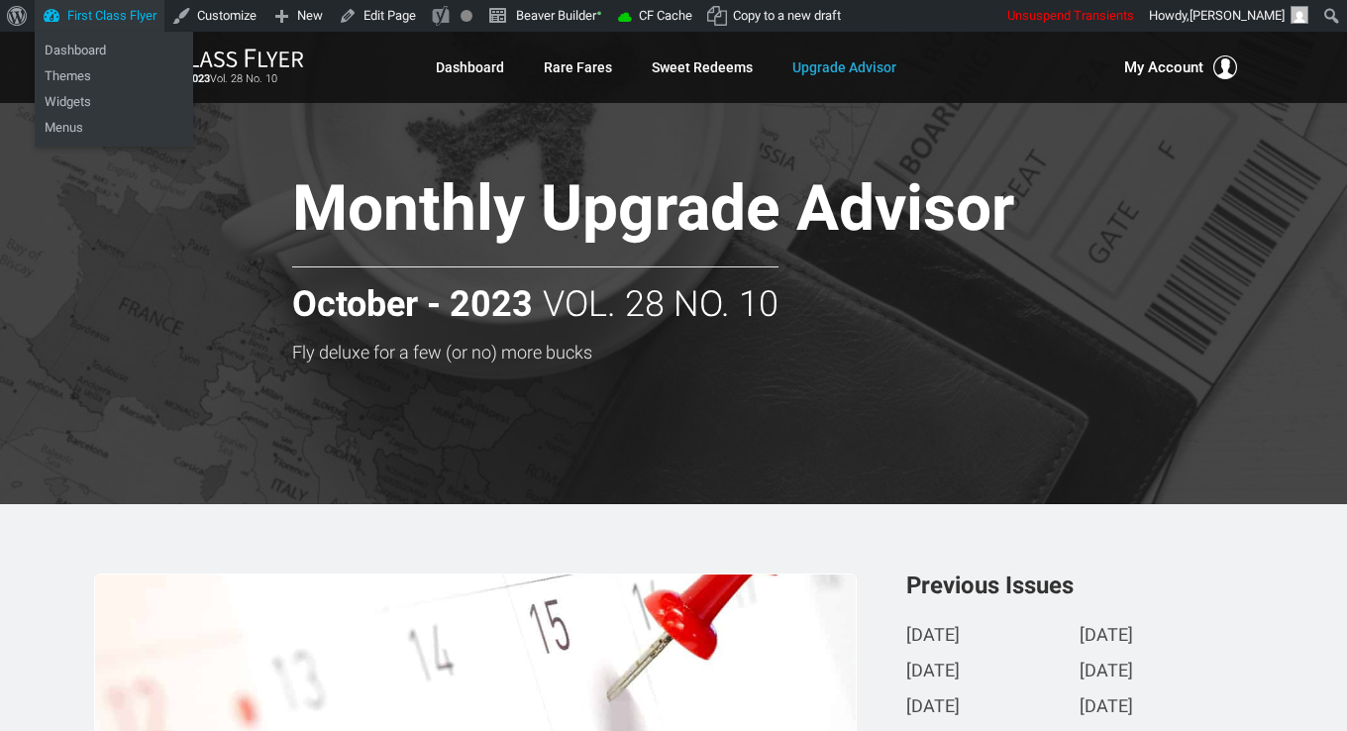
click at [117, 57] on ul "Themes Widgets Menus" at bounding box center [114, 101] width 158 height 89
click at [127, 56] on link "Dashboard" at bounding box center [114, 51] width 158 height 26
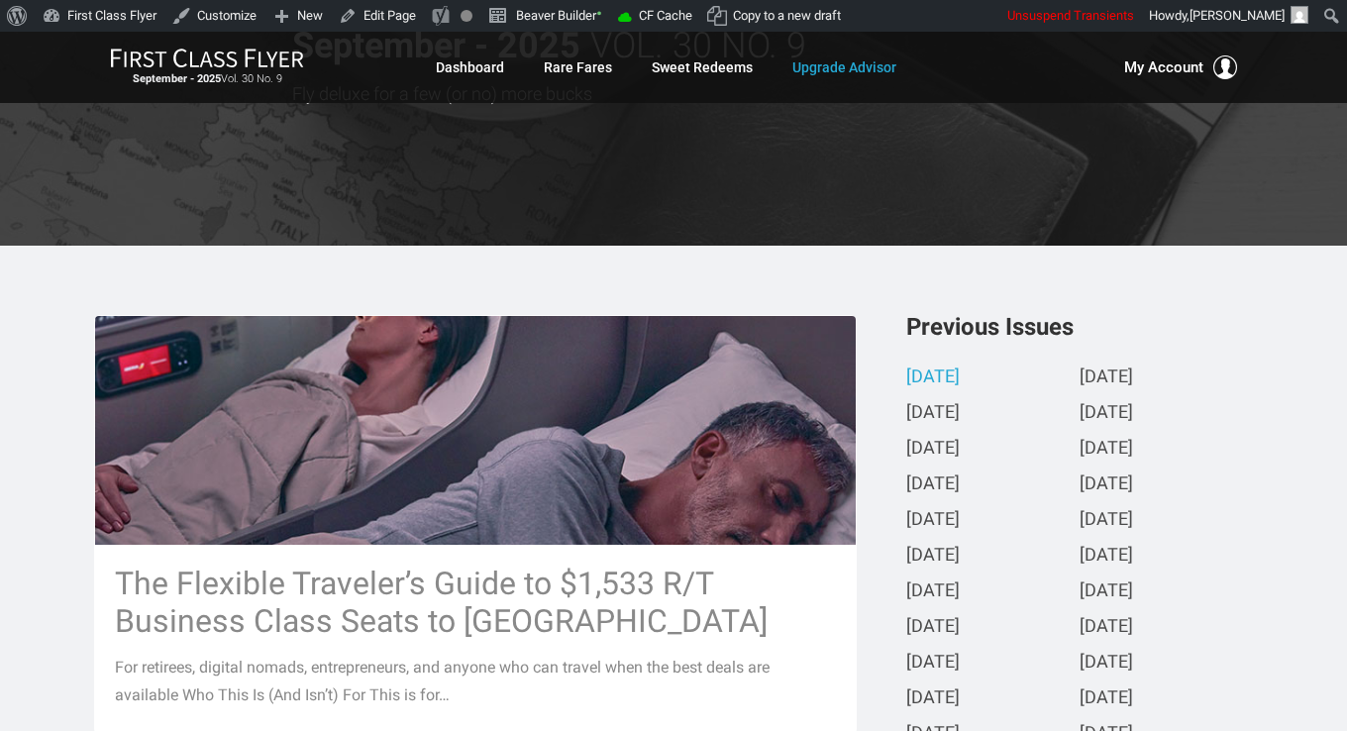
scroll to position [495, 0]
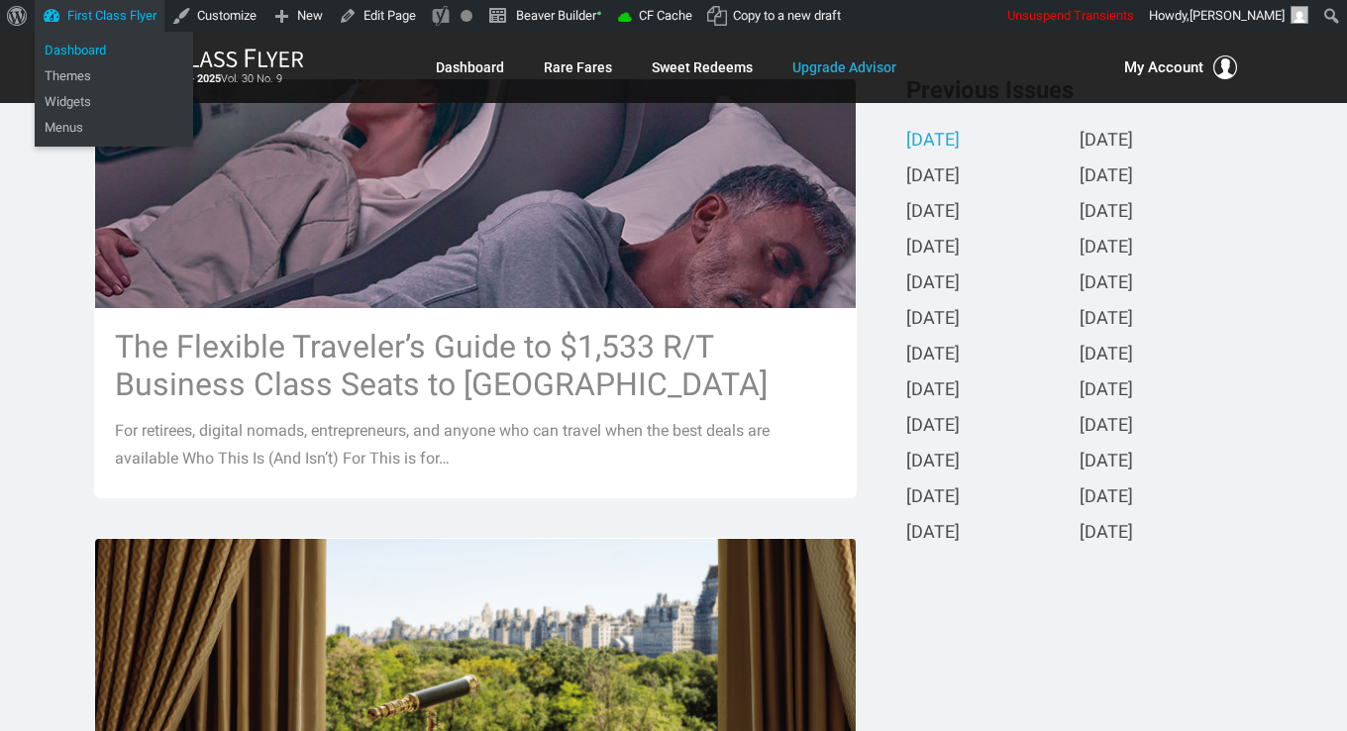
click at [77, 47] on link "Dashboard" at bounding box center [114, 51] width 158 height 26
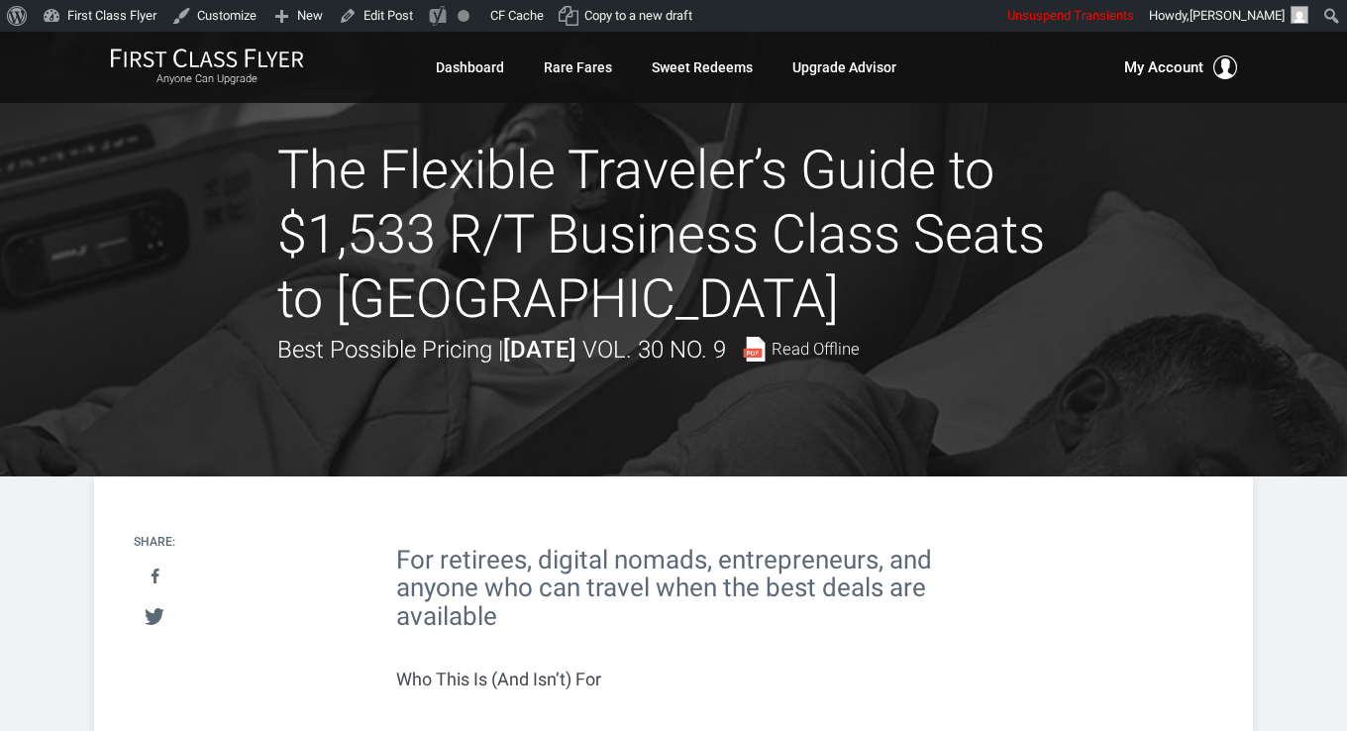
click at [525, 166] on h1 "The Flexible Traveler’s Guide to $1,533 R/T Business Class Seats to [GEOGRAPHIC…" at bounding box center [673, 235] width 792 height 192
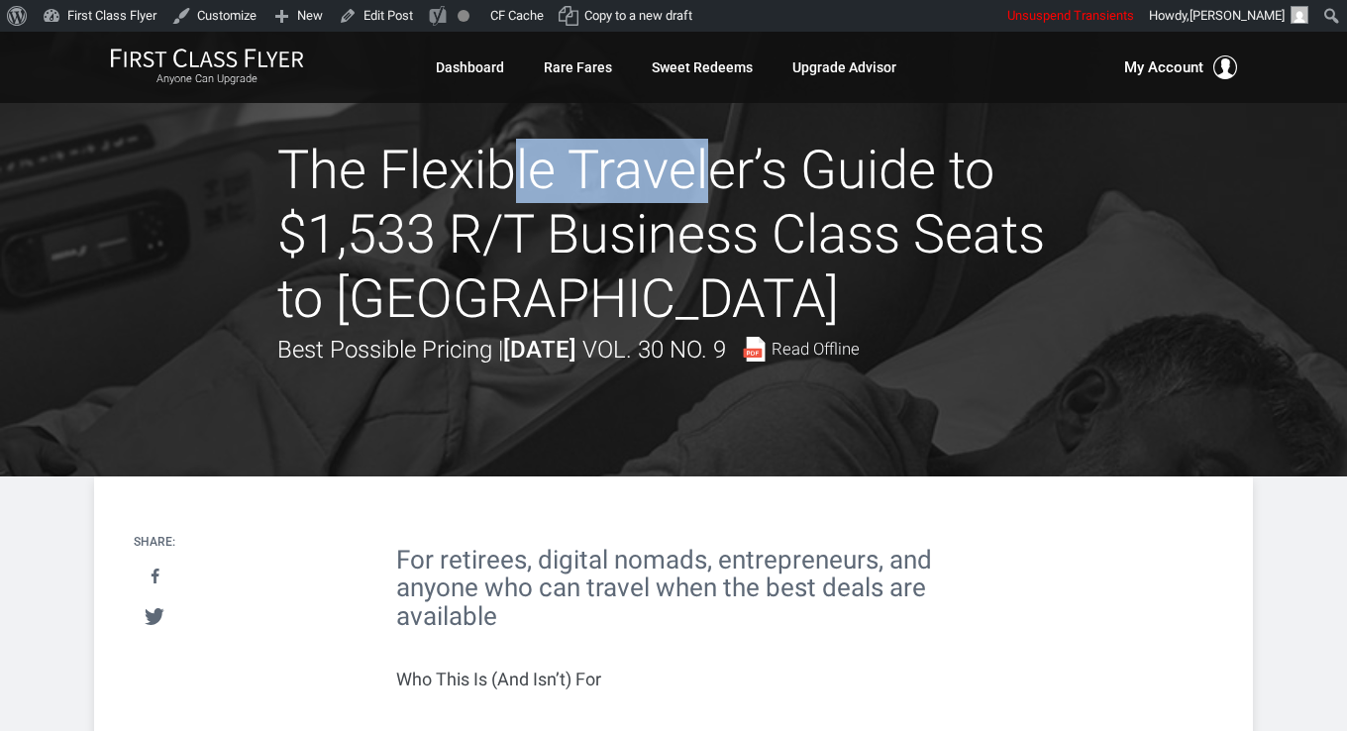
click at [525, 166] on h1 "The Flexible Traveler’s Guide to $1,533 R/T Business Class Seats to [GEOGRAPHIC…" at bounding box center [673, 235] width 792 height 192
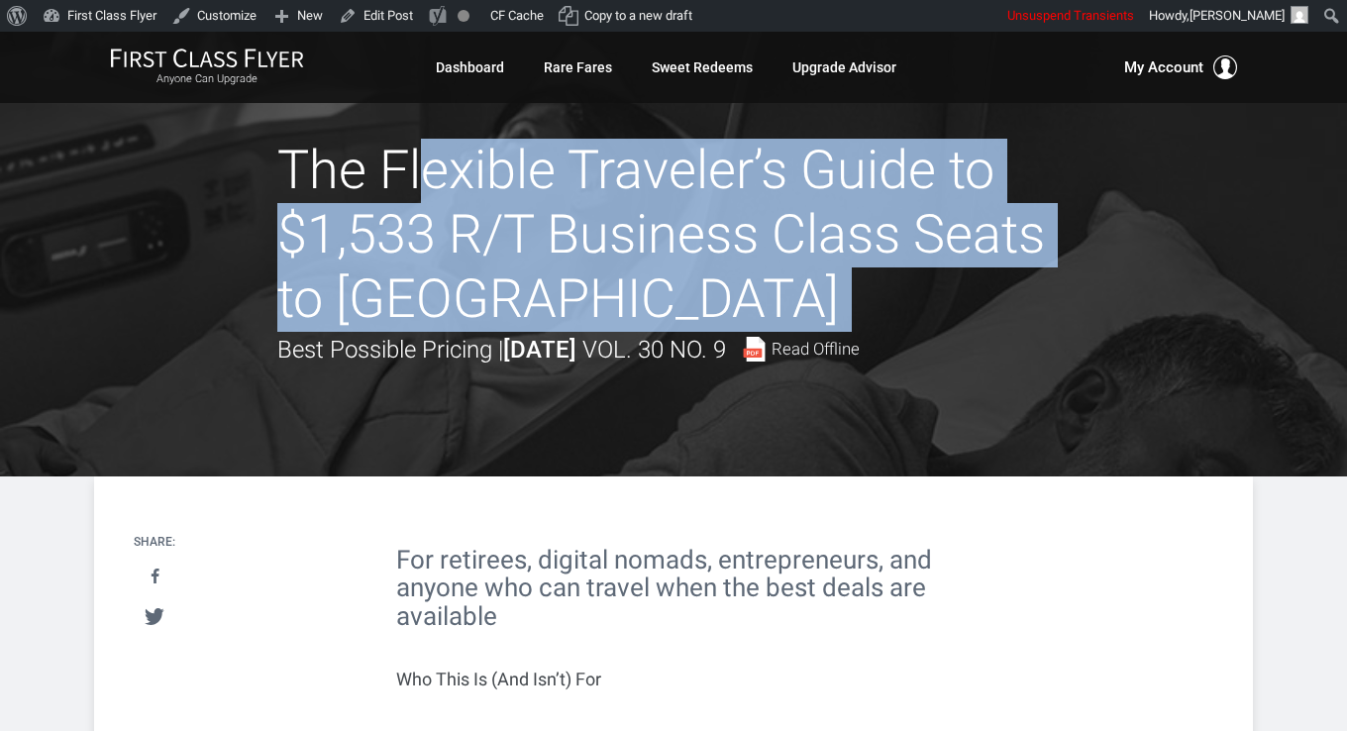
click at [525, 166] on h1 "The Flexible Traveler’s Guide to $1,533 R/T Business Class Seats to [GEOGRAPHIC…" at bounding box center [673, 235] width 792 height 192
copy div "The Flexible Traveler’s Guide to $1,533 R/T Business Class Seats to [GEOGRAPHIC…"
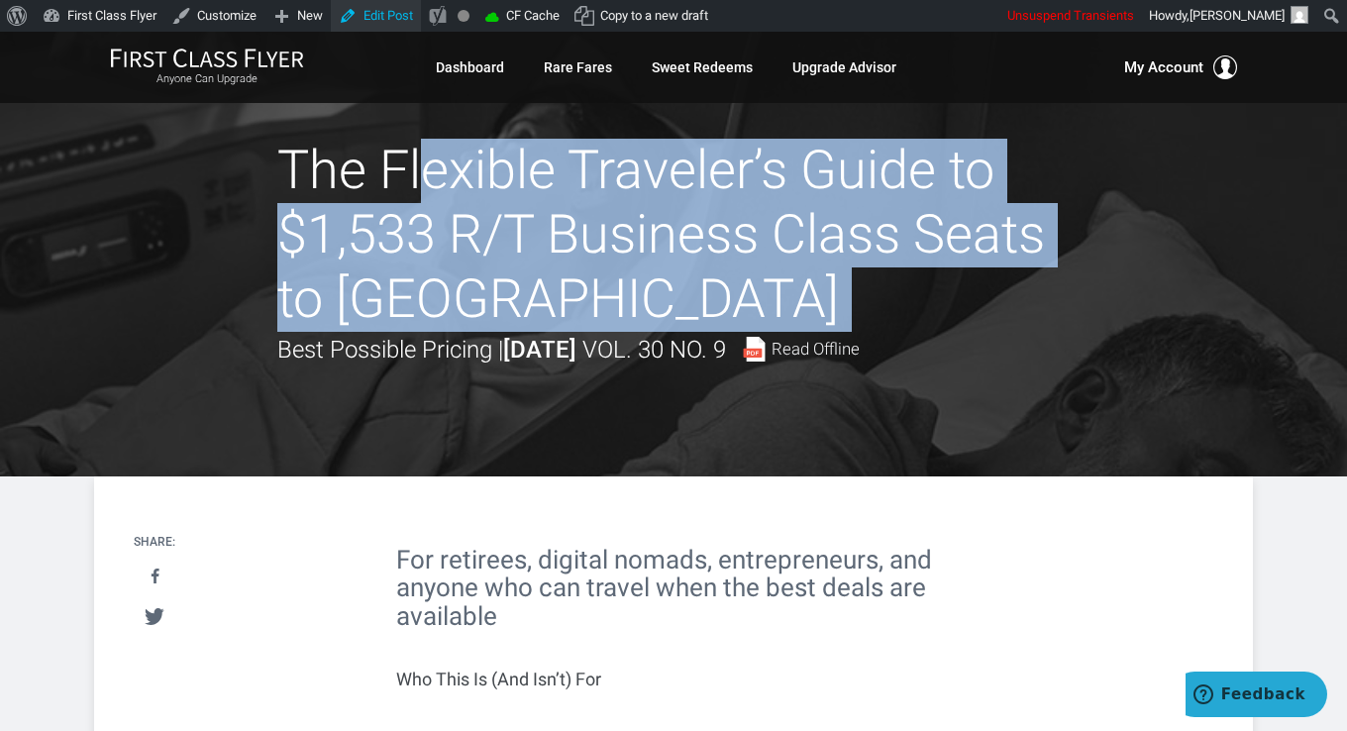
click at [364, 28] on link "Edit Post" at bounding box center [376, 16] width 90 height 32
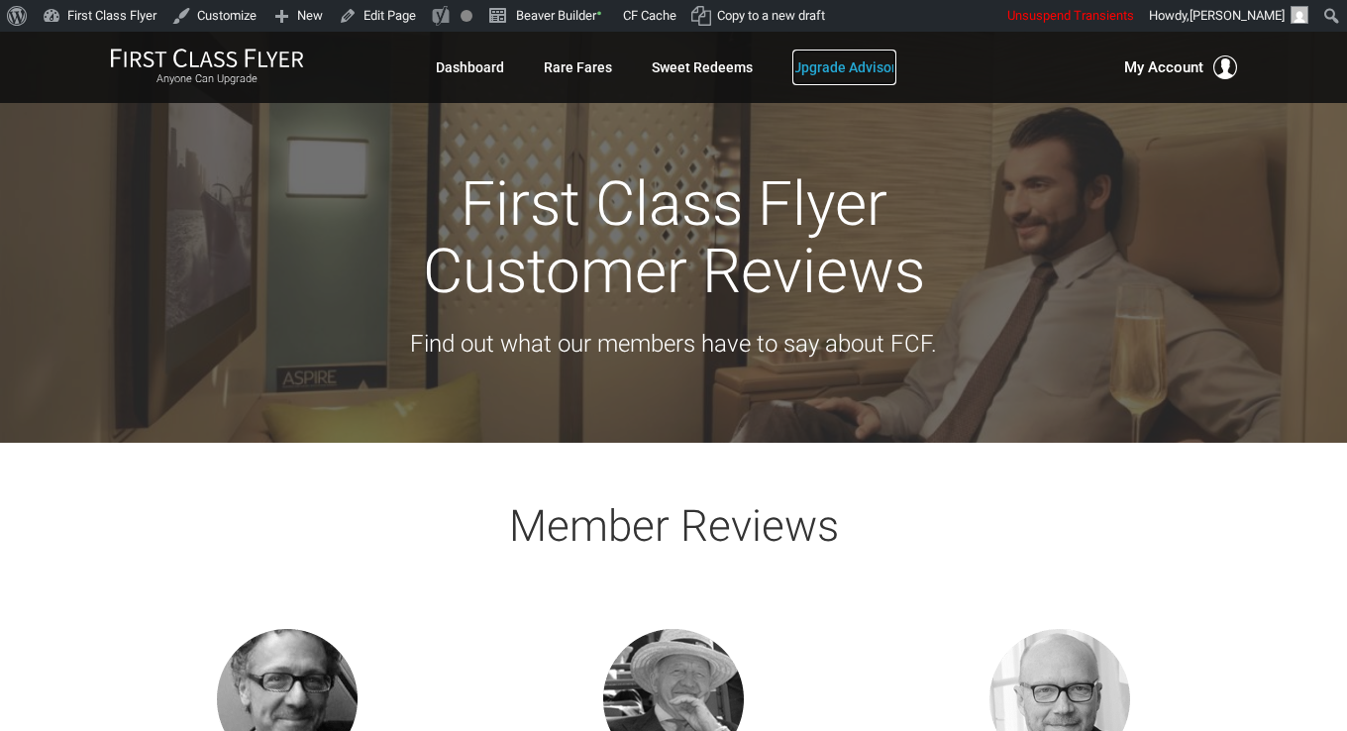
click at [863, 72] on link "Upgrade Advisor" at bounding box center [844, 68] width 104 height 36
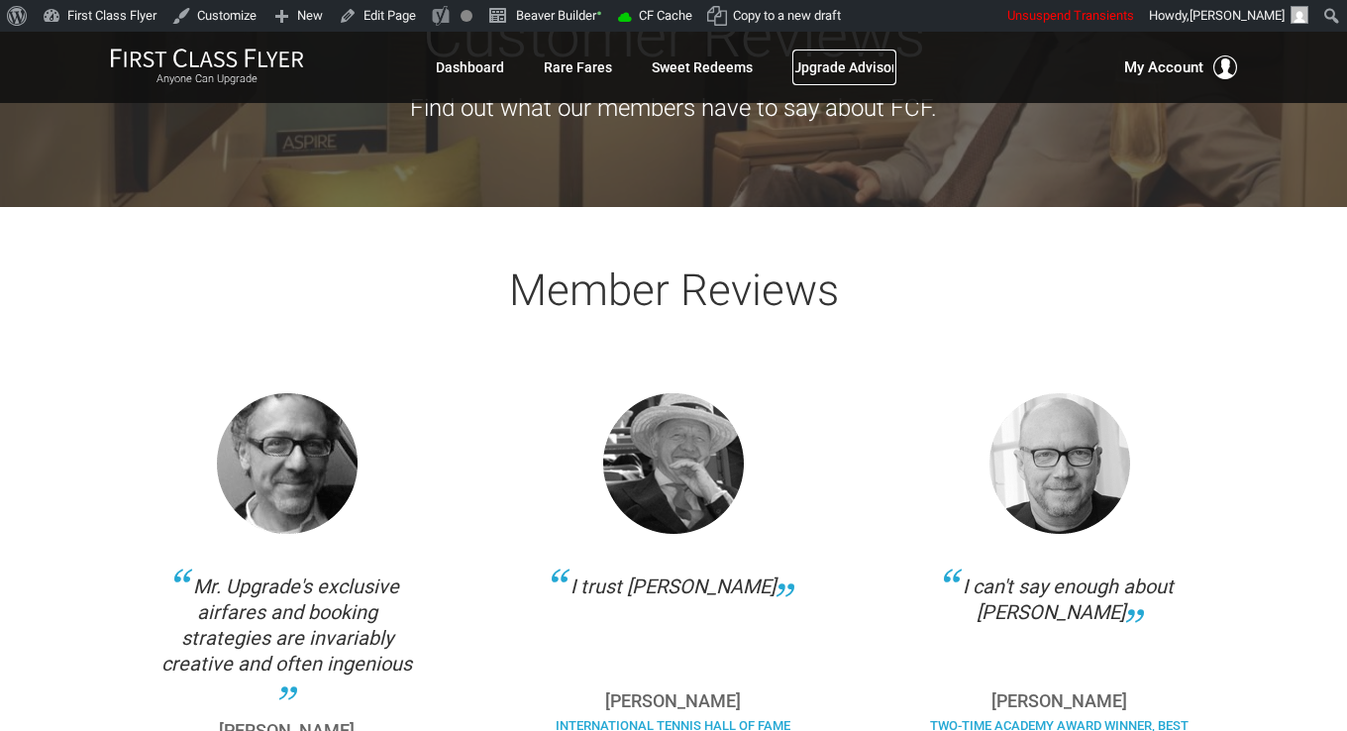
scroll to position [495, 0]
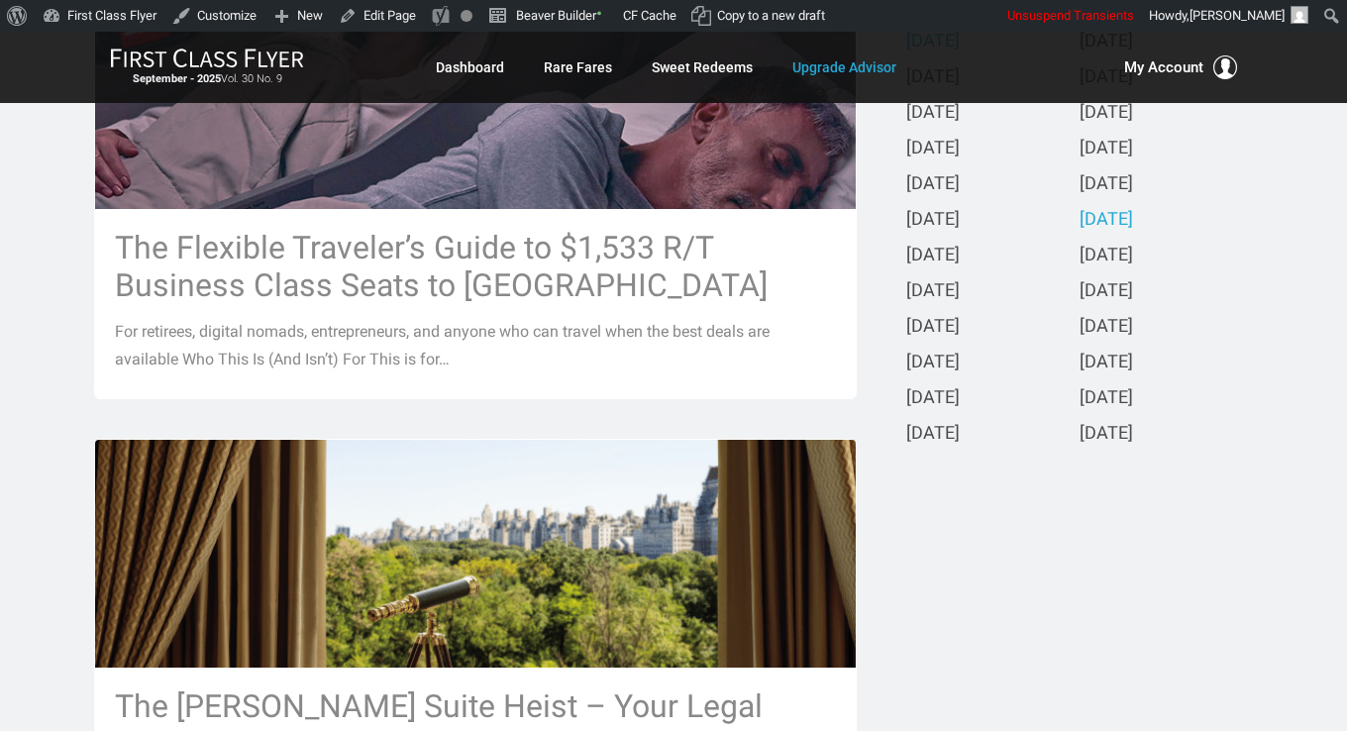
scroll to position [594, 0]
